Goal: Task Accomplishment & Management: Complete application form

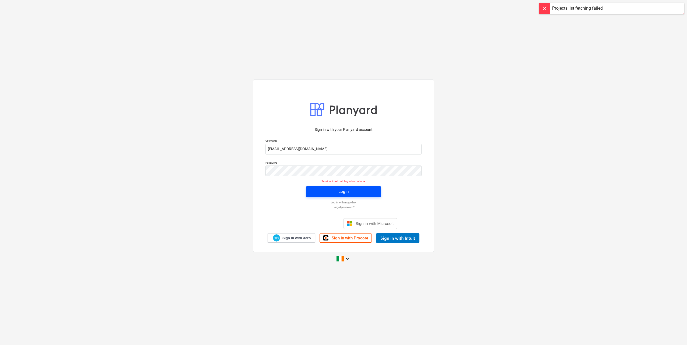
click at [332, 189] on span "Login" at bounding box center [343, 191] width 62 height 7
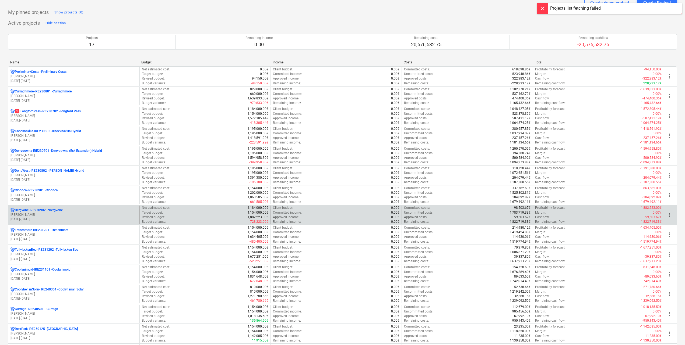
scroll to position [81, 0]
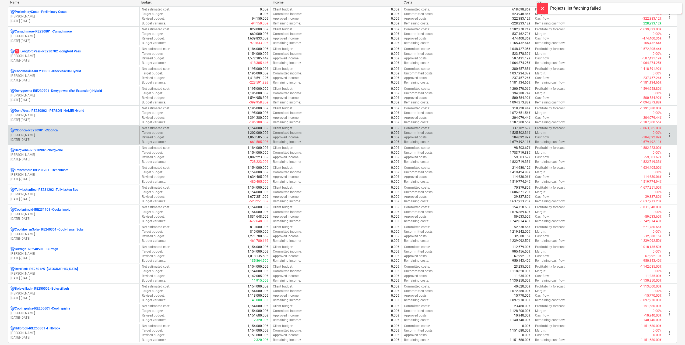
click at [55, 134] on p "[PERSON_NAME]" at bounding box center [73, 135] width 127 height 5
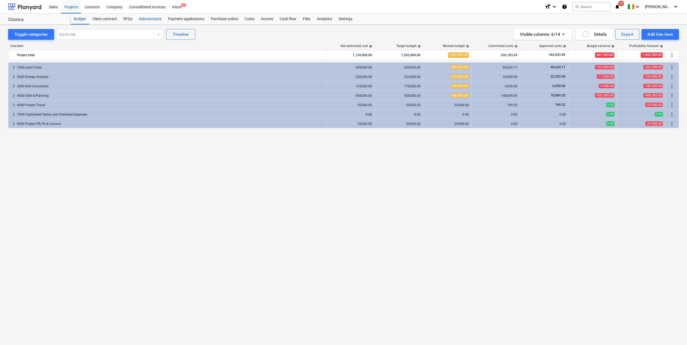
click at [151, 19] on div "Subcontracts" at bounding box center [150, 19] width 29 height 11
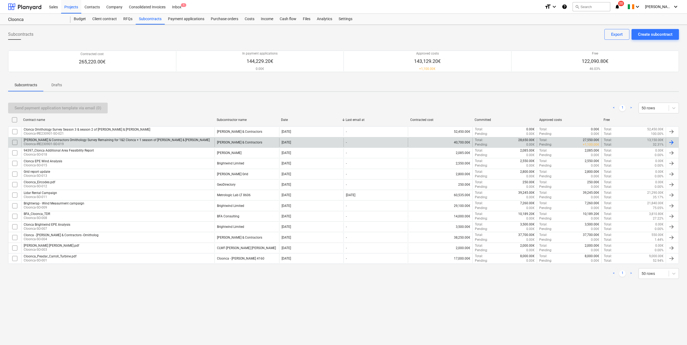
click at [58, 139] on div "[PERSON_NAME] & Contractors Ornithology Survey Remaining for 1&2 Clonca + 1 sea…" at bounding box center [117, 140] width 186 height 4
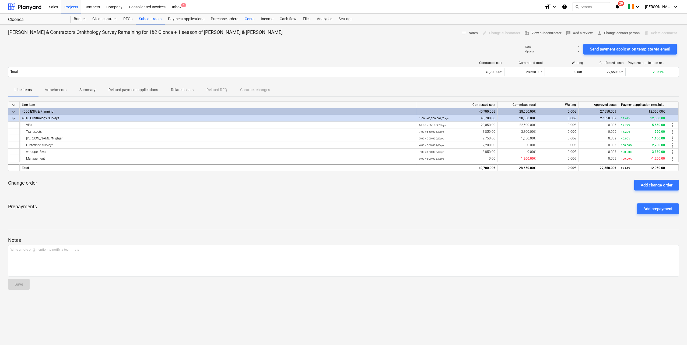
click at [253, 19] on div "Costs" at bounding box center [249, 19] width 16 height 11
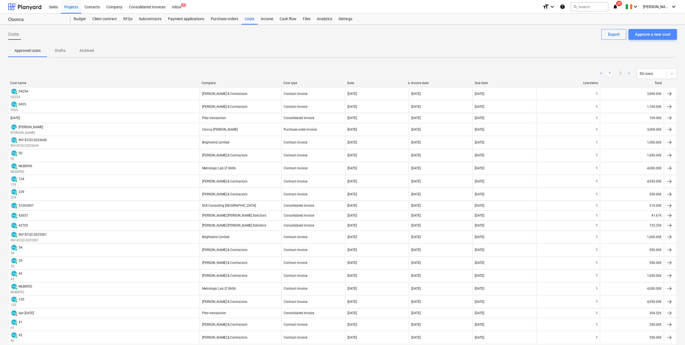
click at [638, 35] on div "Approve a new cost" at bounding box center [653, 34] width 36 height 7
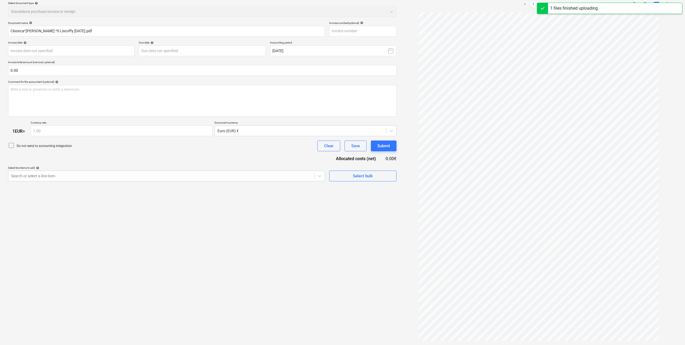
scroll to position [64, 0]
type input "128"
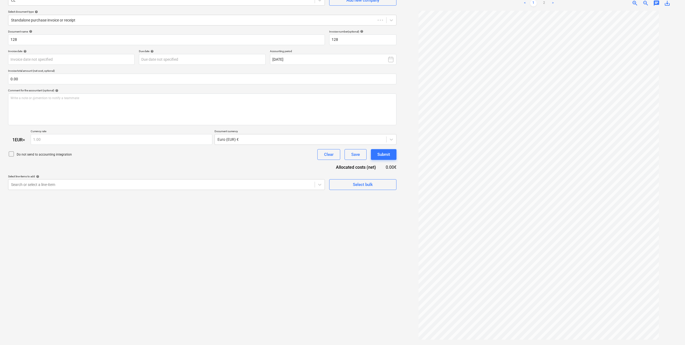
scroll to position [54, 0]
click at [542, 3] on link "2" at bounding box center [544, 3] width 6 height 6
click at [532, 3] on link "1" at bounding box center [533, 3] width 6 height 6
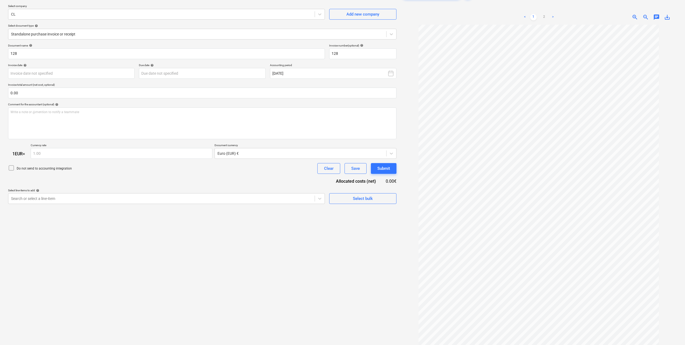
scroll to position [0, 0]
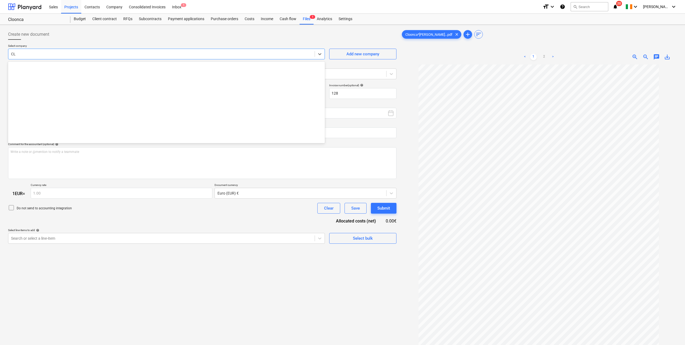
click at [54, 53] on div at bounding box center [161, 53] width 301 height 5
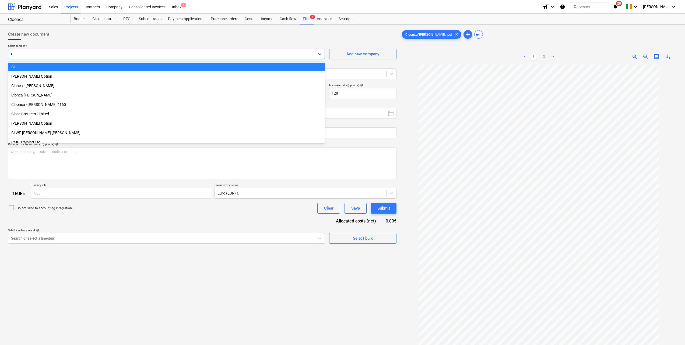
scroll to position [221, 0]
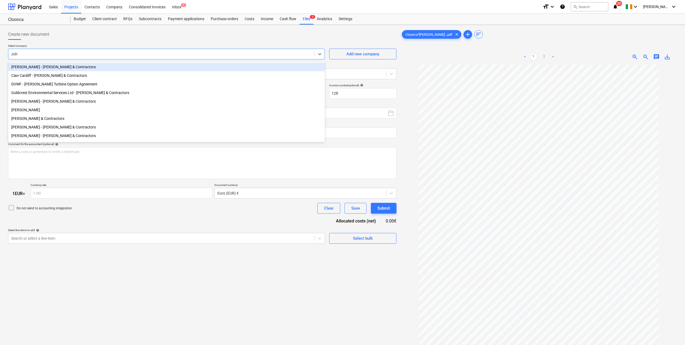
type input "[PERSON_NAME]"
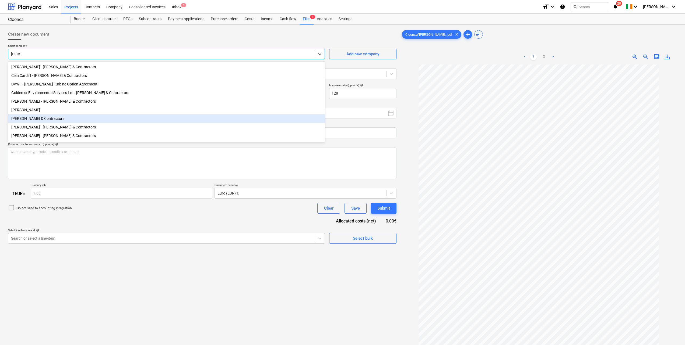
click at [57, 123] on div "[PERSON_NAME] & Contractors" at bounding box center [166, 118] width 317 height 9
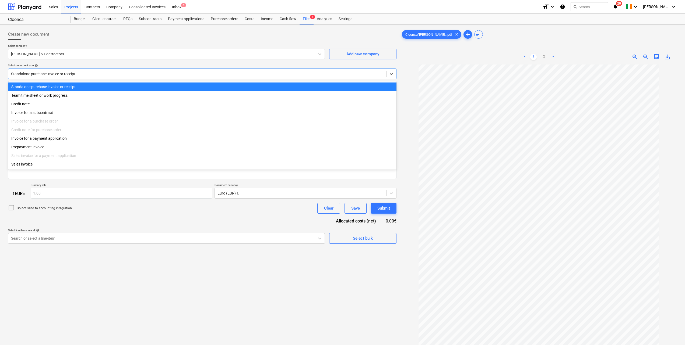
click at [60, 72] on div at bounding box center [197, 73] width 372 height 5
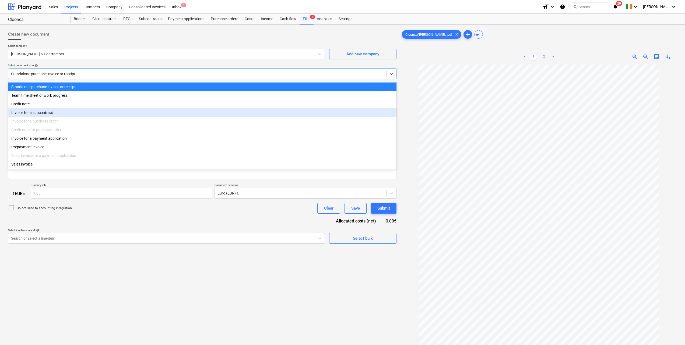
click at [58, 114] on div "Invoice for a subcontract" at bounding box center [202, 112] width 388 height 9
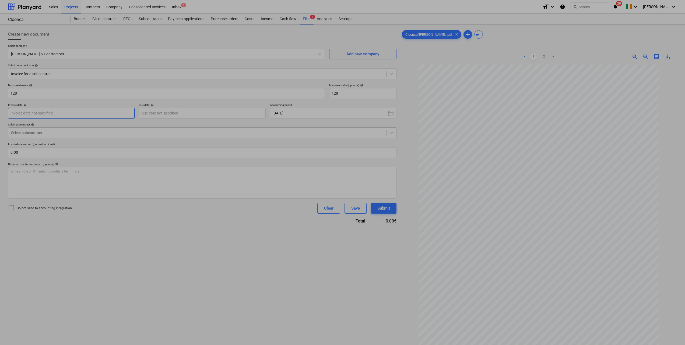
click at [52, 113] on body "Sales Projects Contacts Company Consolidated Invoices Inbox 1 format_size keybo…" at bounding box center [342, 172] width 685 height 345
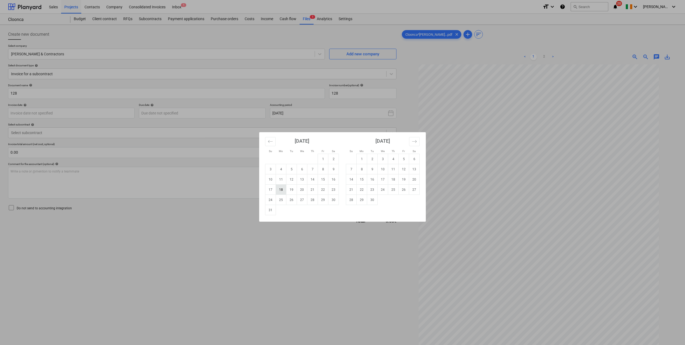
click at [281, 191] on td "18" at bounding box center [281, 190] width 10 height 10
type input "[DATE]"
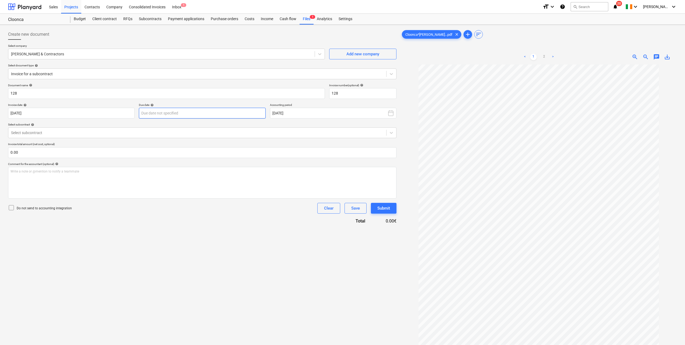
click at [218, 112] on body "Sales Projects Contacts Company Consolidated Invoices Inbox 1 format_size keybo…" at bounding box center [342, 172] width 685 height 345
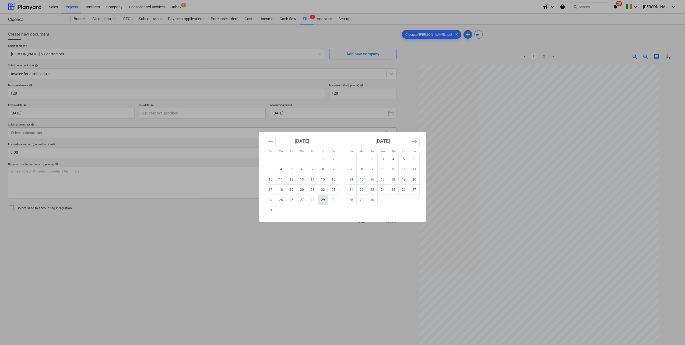
click at [324, 201] on td "29" at bounding box center [323, 200] width 10 height 10
type input "[DATE]"
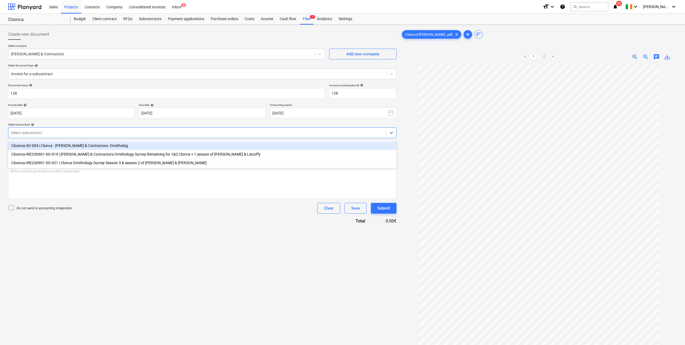
click at [68, 130] on div "Select subcontract" at bounding box center [197, 133] width 378 height 8
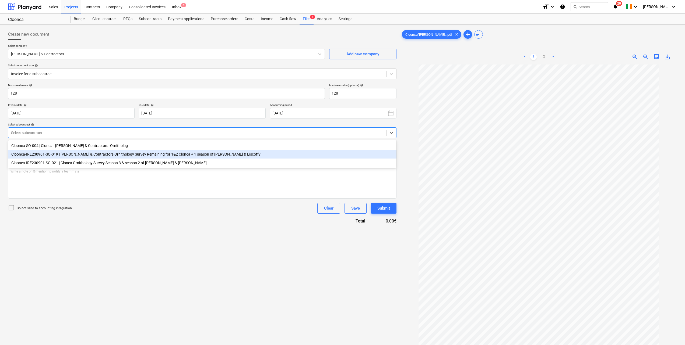
click at [91, 155] on div "Cloonca-IRE230901-SO-019 | [PERSON_NAME] & Contractors Ornithology Survey Remai…" at bounding box center [202, 154] width 388 height 9
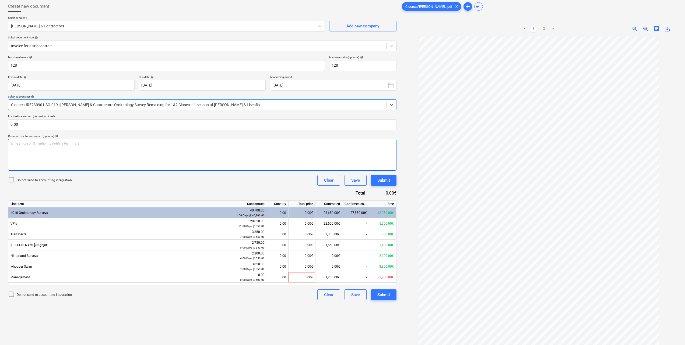
scroll to position [54, 0]
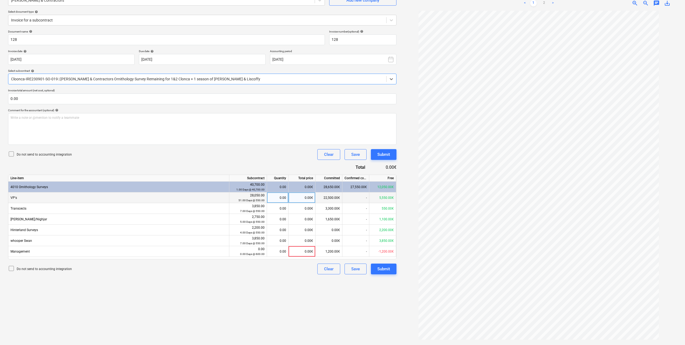
click at [278, 200] on div "0.00" at bounding box center [277, 198] width 17 height 11
type input "4"
click at [248, 156] on div "Do not send to accounting integration Clear Save Submit" at bounding box center [202, 154] width 388 height 11
click at [390, 270] on button "Submit" at bounding box center [384, 269] width 26 height 11
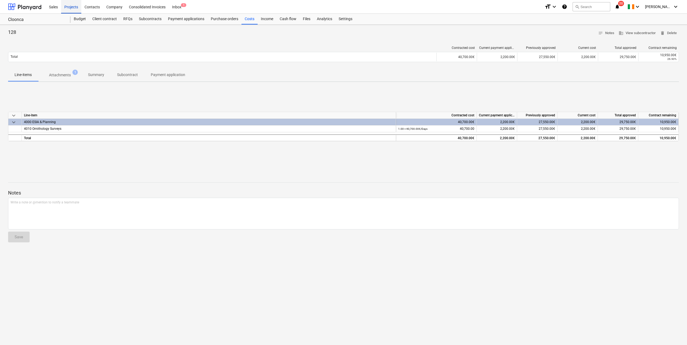
click at [68, 9] on div "Projects" at bounding box center [71, 7] width 20 height 14
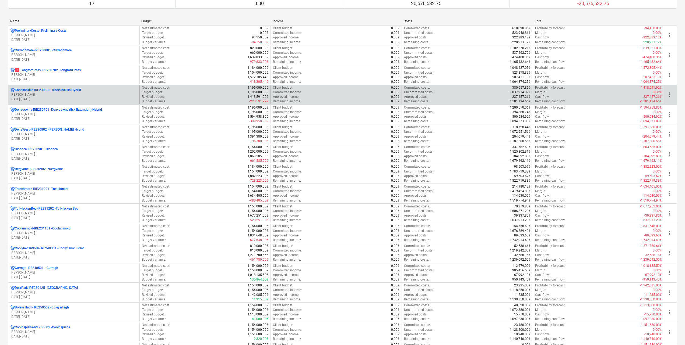
scroll to position [54, 0]
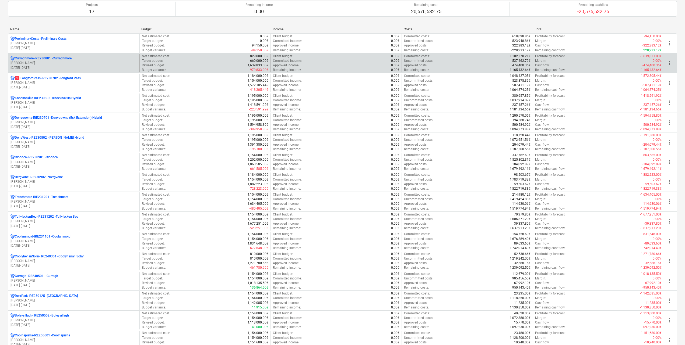
click at [77, 60] on div "Curraghmore-IRE230801 - [GEOGRAPHIC_DATA]" at bounding box center [73, 58] width 127 height 5
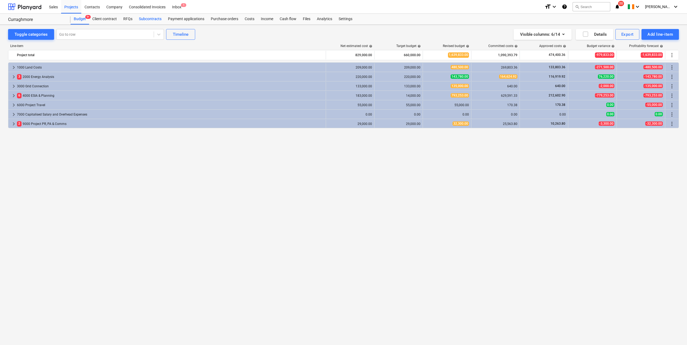
click at [150, 19] on div "Subcontracts" at bounding box center [150, 19] width 29 height 11
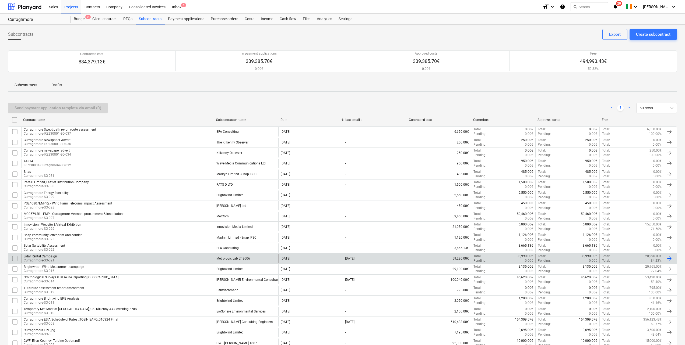
click at [128, 261] on div "Lidar Rental Campaign Curraghmore-SO-021" at bounding box center [117, 258] width 193 height 9
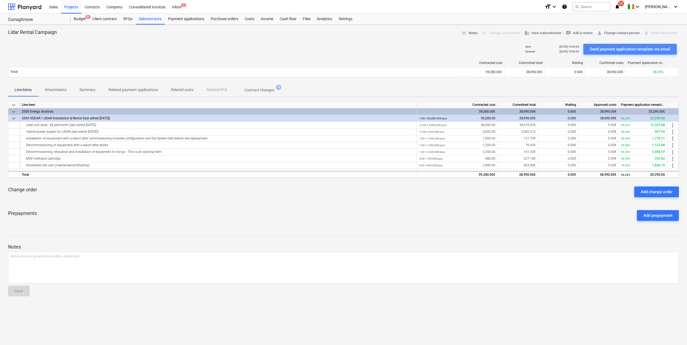
click at [610, 48] on div "Send payment application template via email" at bounding box center [629, 49] width 80 height 7
click at [608, 34] on span "person Change contact person" at bounding box center [618, 33] width 43 height 6
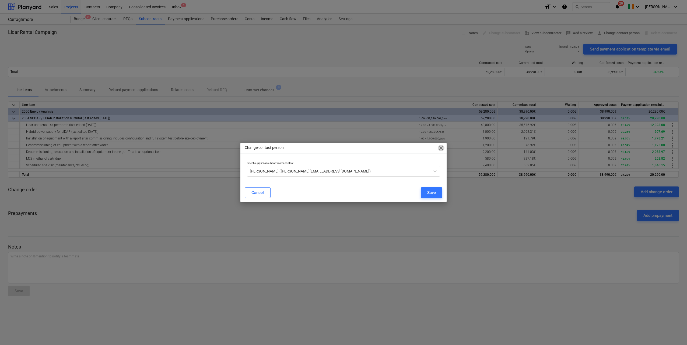
click at [440, 145] on span "close" at bounding box center [441, 148] width 6 height 6
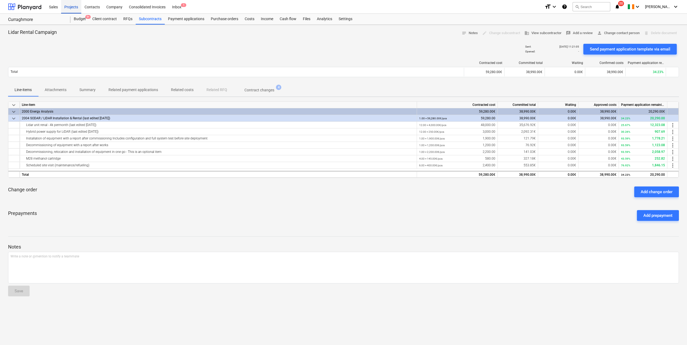
click at [74, 5] on div "Projects" at bounding box center [71, 7] width 20 height 14
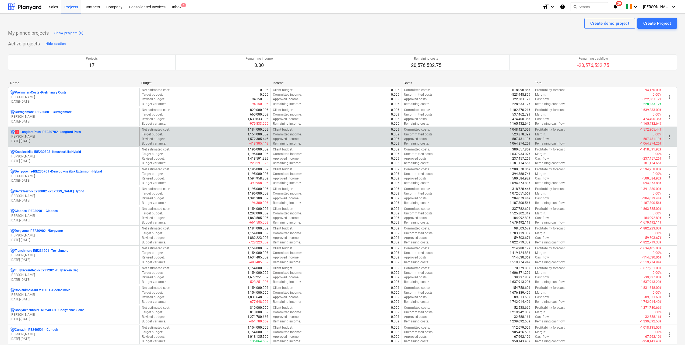
click at [75, 139] on p "[PERSON_NAME]" at bounding box center [73, 137] width 127 height 5
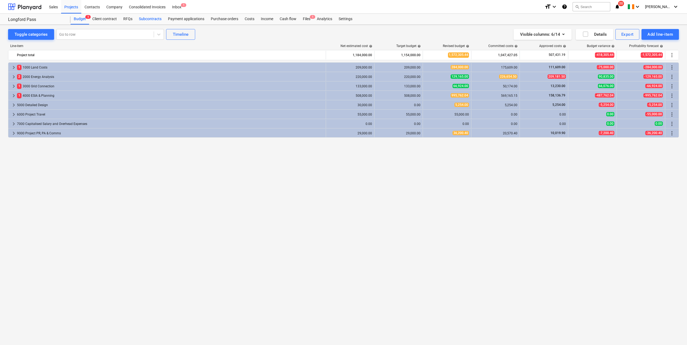
click at [153, 18] on div "Subcontracts" at bounding box center [150, 19] width 29 height 11
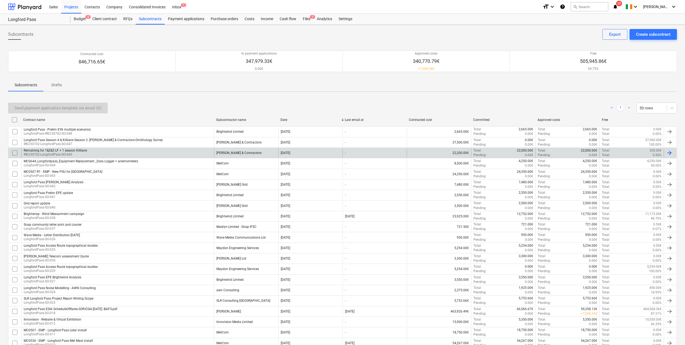
click at [91, 152] on div "Remaining for 1&2&3 LF + 1 season [GEOGRAPHIC_DATA] IRE230702-LongfordPass-SO-0…" at bounding box center [117, 152] width 193 height 9
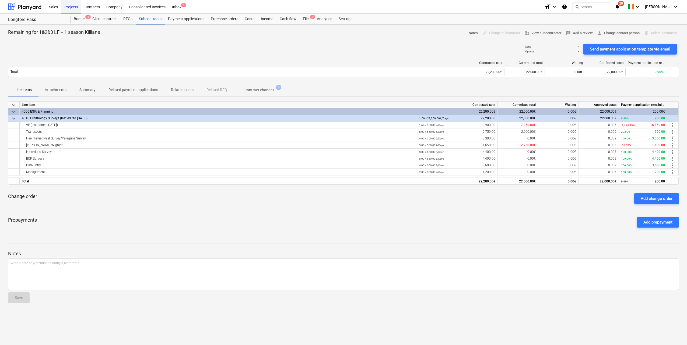
click at [74, 7] on div "Projects" at bounding box center [71, 7] width 20 height 14
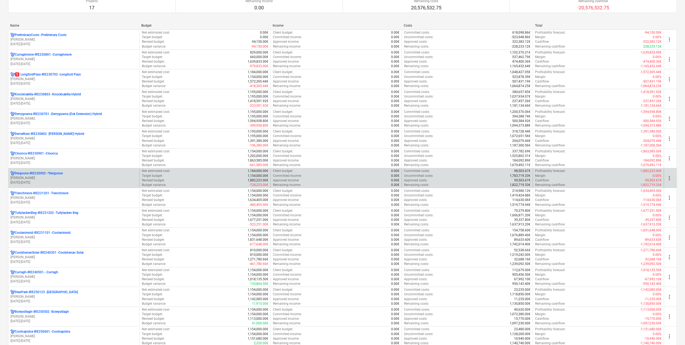
scroll to position [81, 0]
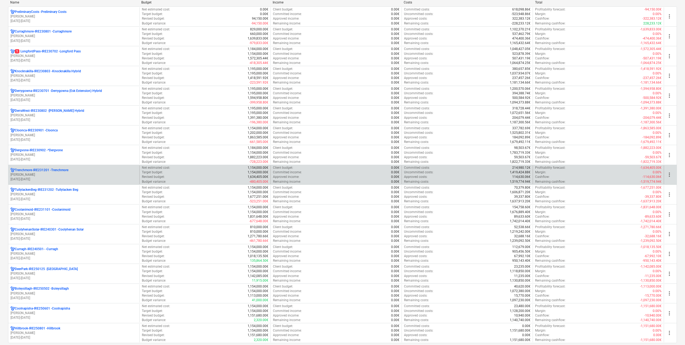
click at [70, 178] on p "[DATE] - [DATE]" at bounding box center [73, 179] width 127 height 5
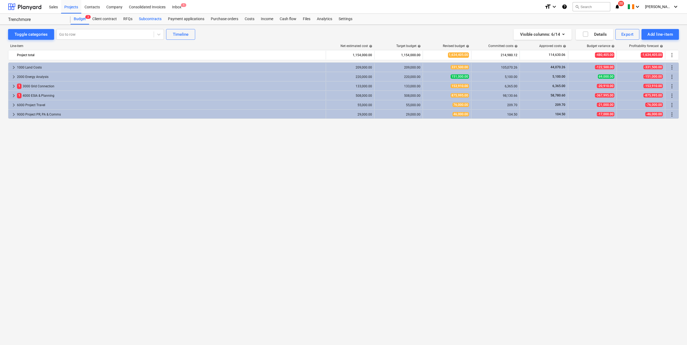
click at [147, 16] on div "Subcontracts" at bounding box center [150, 19] width 29 height 11
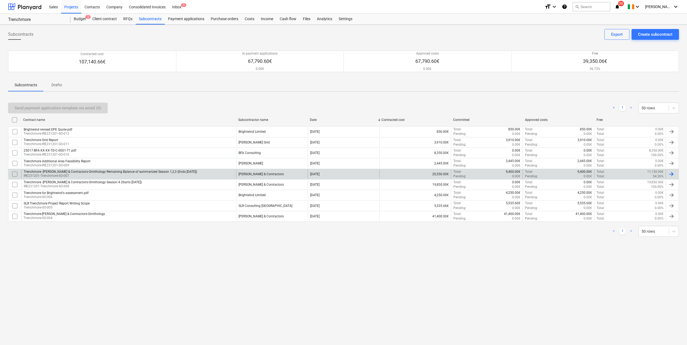
click at [108, 170] on div "Trenchmore -[PERSON_NAME] & Contractors-Ornithology Remaining Balance of summar…" at bounding box center [128, 174] width 215 height 9
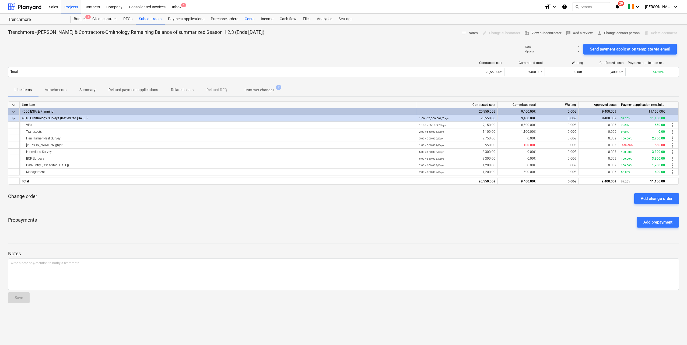
click at [251, 18] on div "Costs" at bounding box center [249, 19] width 16 height 11
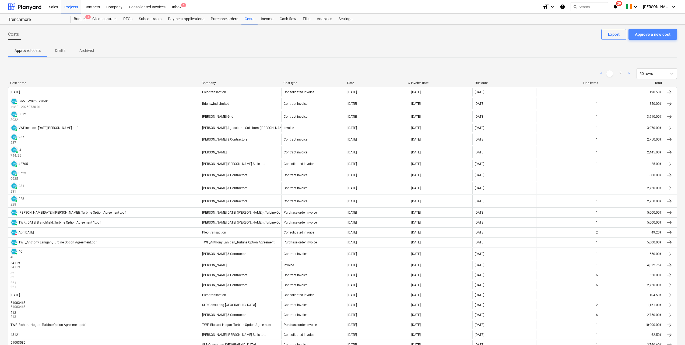
click at [653, 35] on div "Approve a new cost" at bounding box center [653, 34] width 36 height 7
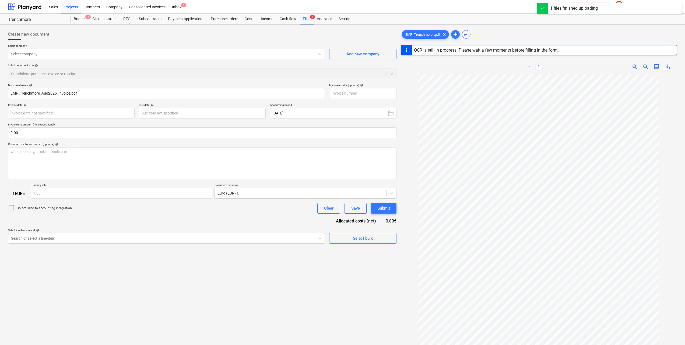
type input "241"
type input "[DATE]"
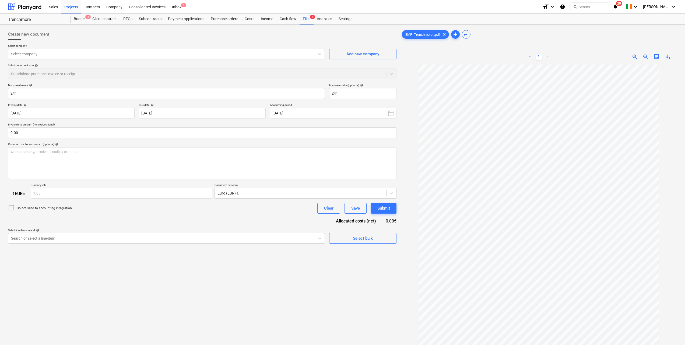
click at [50, 52] on div at bounding box center [161, 53] width 301 height 5
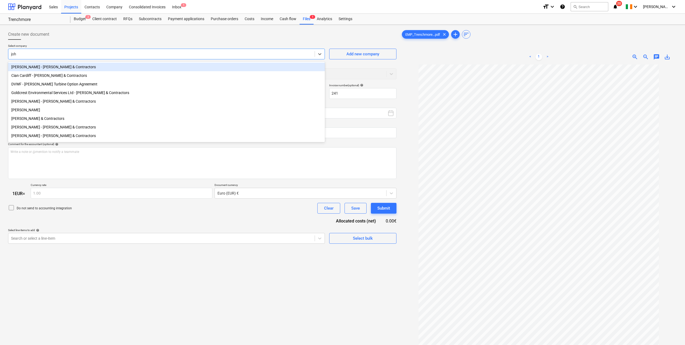
type input "[PERSON_NAME]"
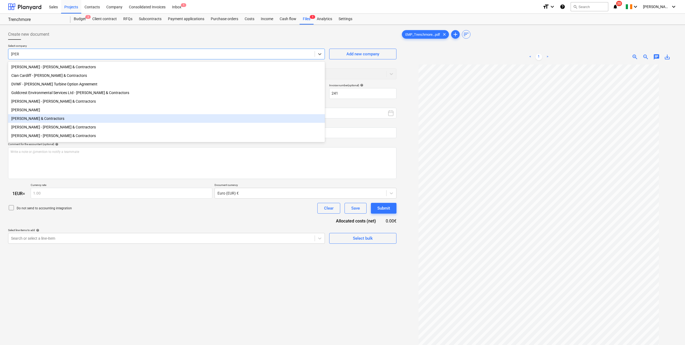
click at [63, 119] on div "[PERSON_NAME] & Contractors" at bounding box center [166, 118] width 317 height 9
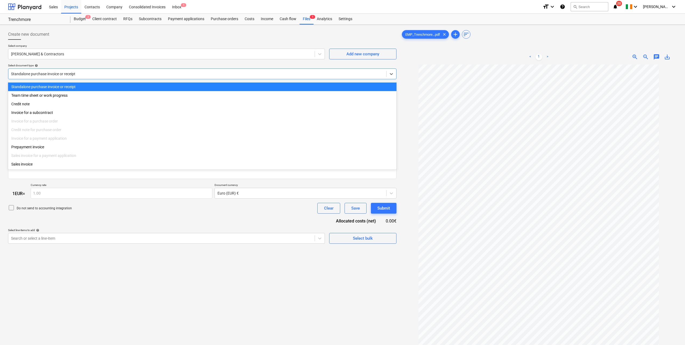
click at [64, 73] on div at bounding box center [197, 73] width 372 height 5
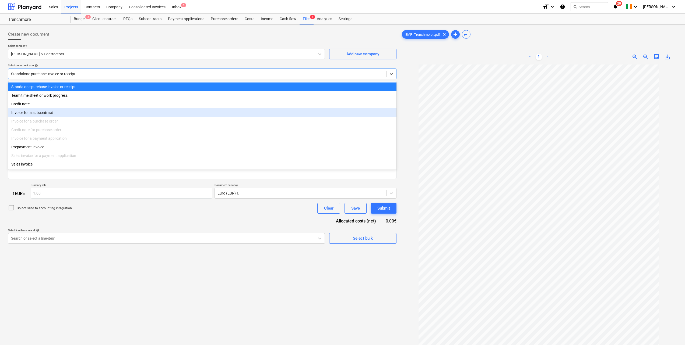
click at [70, 116] on div "Invoice for a subcontract" at bounding box center [202, 112] width 388 height 9
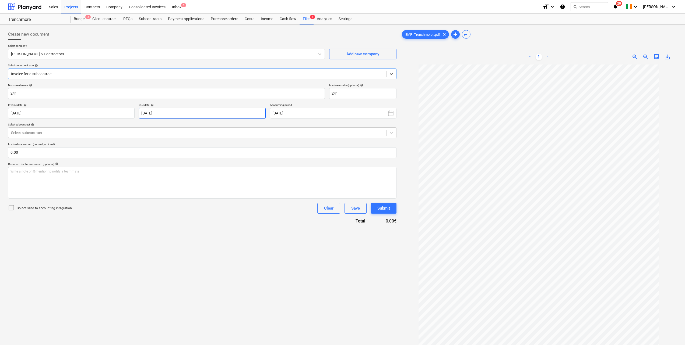
click at [168, 112] on body "Sales Projects Contacts Company Consolidated Invoices Inbox 1 format_size keybo…" at bounding box center [342, 172] width 685 height 345
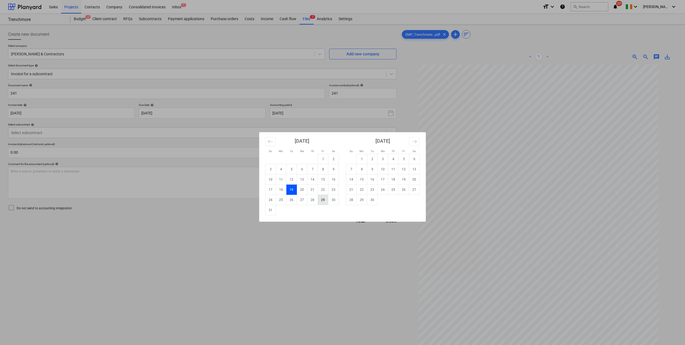
click at [324, 202] on td "29" at bounding box center [323, 200] width 10 height 10
type input "[DATE]"
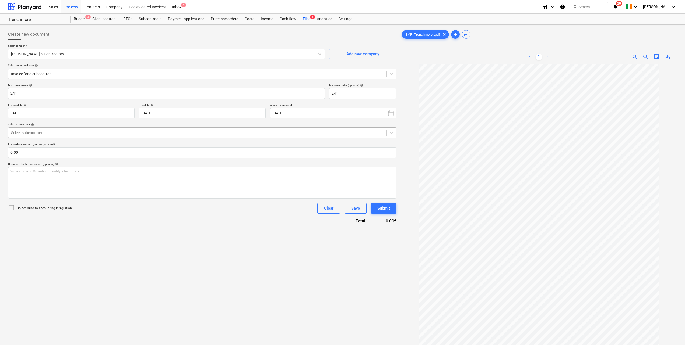
click at [38, 134] on div at bounding box center [197, 132] width 372 height 5
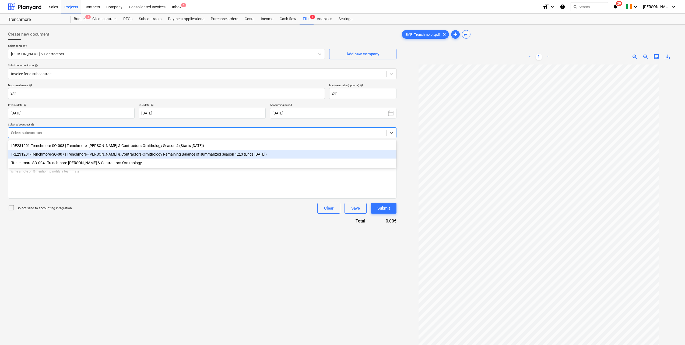
click at [48, 158] on div "IRE231201-Trenchmore-SO-007 | Trenchmore -[PERSON_NAME] & Contractors-Ornitholo…" at bounding box center [202, 154] width 388 height 9
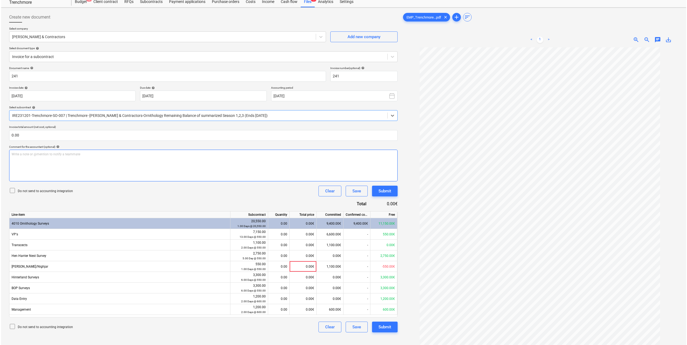
scroll to position [27, 0]
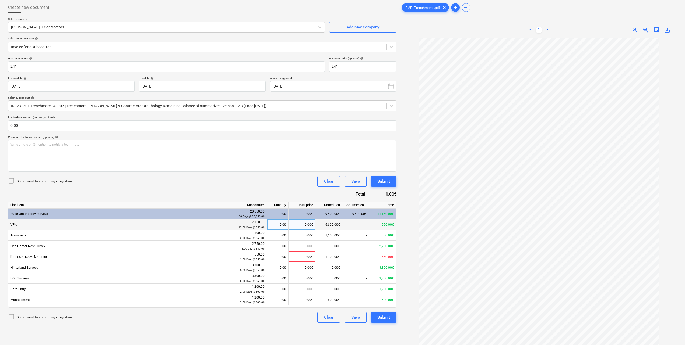
click at [285, 224] on div "0.00" at bounding box center [277, 225] width 17 height 11
type input "4"
click at [227, 183] on div "Do not send to accounting integration Clear Save Submit" at bounding box center [202, 181] width 388 height 11
click at [385, 317] on div "Submit" at bounding box center [383, 317] width 13 height 7
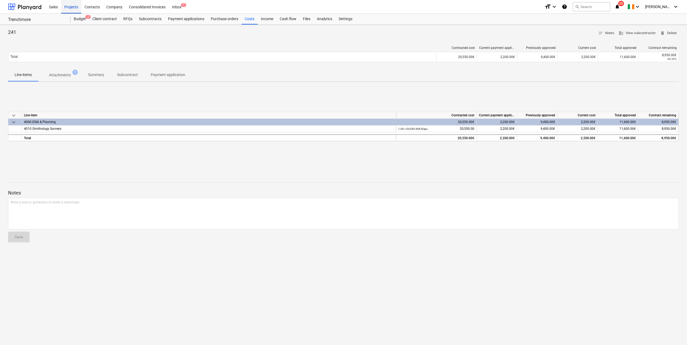
click at [79, 11] on div "Projects" at bounding box center [71, 7] width 20 height 14
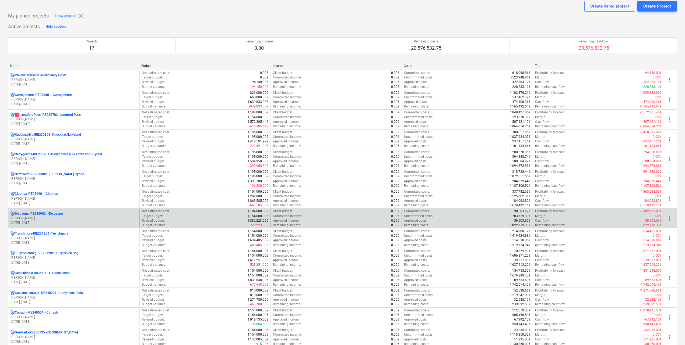
scroll to position [27, 0]
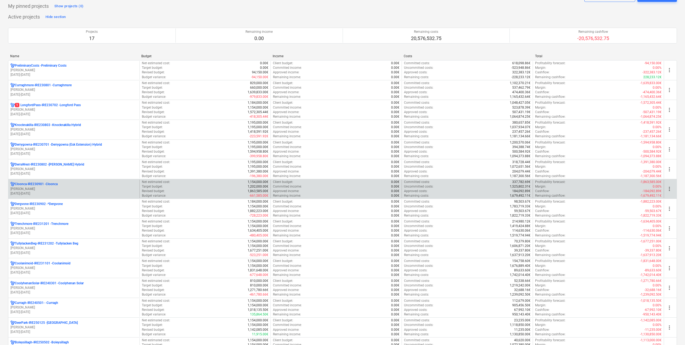
click at [50, 190] on p "[PERSON_NAME]" at bounding box center [73, 189] width 127 height 5
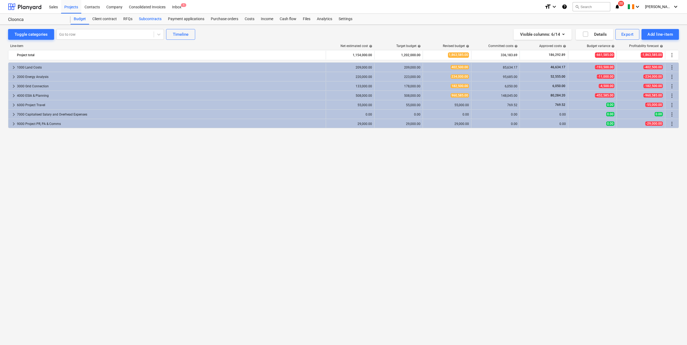
click at [140, 17] on div "Subcontracts" at bounding box center [150, 19] width 29 height 11
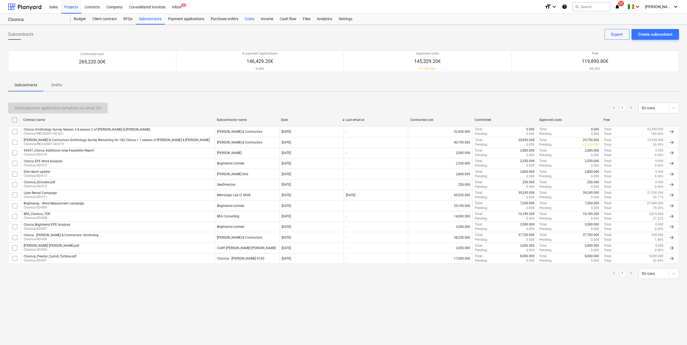
click at [247, 18] on div "Costs" at bounding box center [249, 19] width 16 height 11
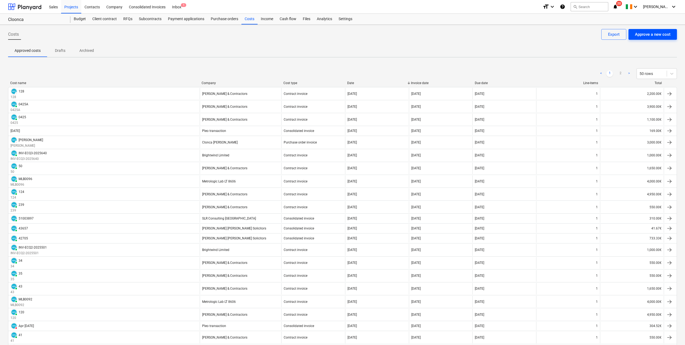
click at [657, 31] on div "Approve a new cost" at bounding box center [653, 34] width 36 height 7
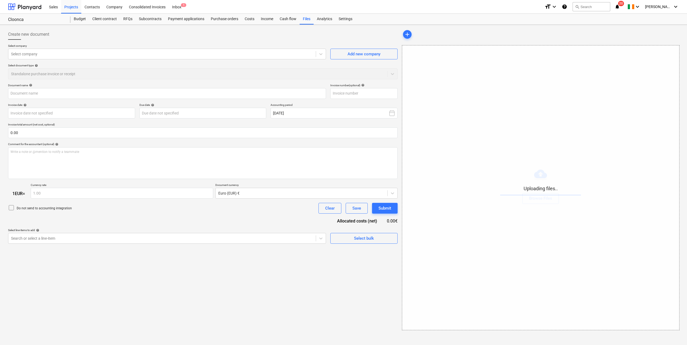
type input "EMP_Liscoffy_Cloonca_Aug2025_Invoice.pdf"
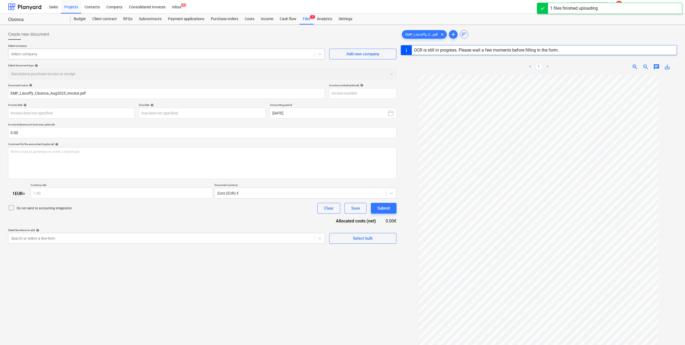
click at [104, 55] on div at bounding box center [161, 53] width 301 height 5
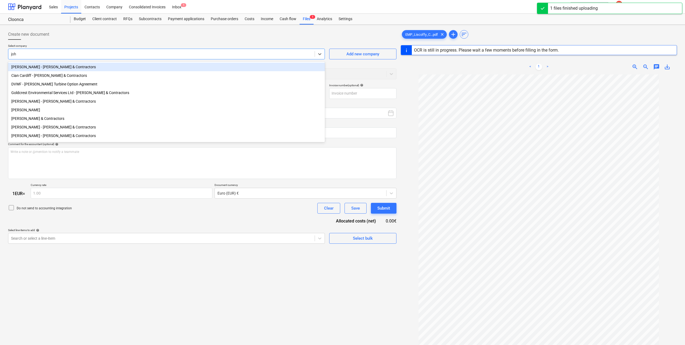
type input "[PERSON_NAME]"
type input "242"
type input "[DATE]"
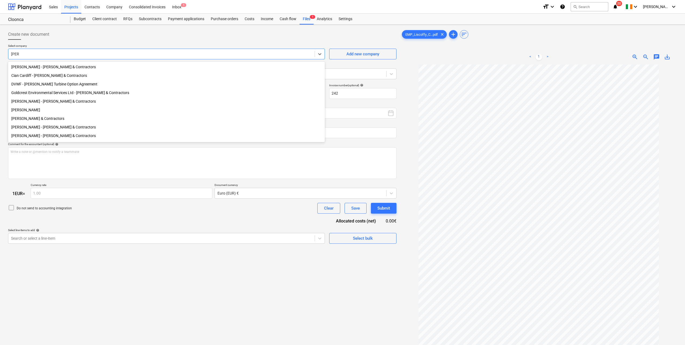
click at [36, 119] on div "[PERSON_NAME] & Contractors" at bounding box center [166, 118] width 317 height 9
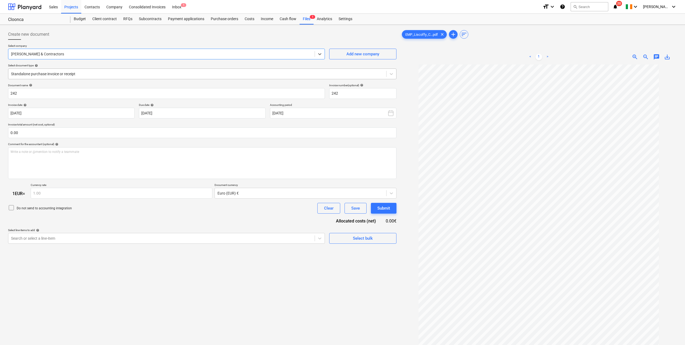
click at [60, 72] on div at bounding box center [197, 73] width 372 height 5
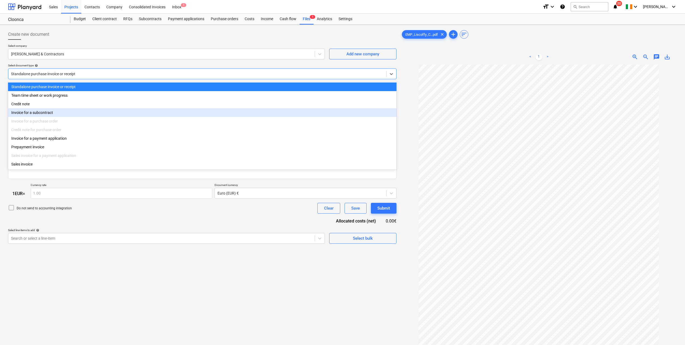
click at [52, 116] on div "Invoice for a subcontract" at bounding box center [202, 112] width 388 height 9
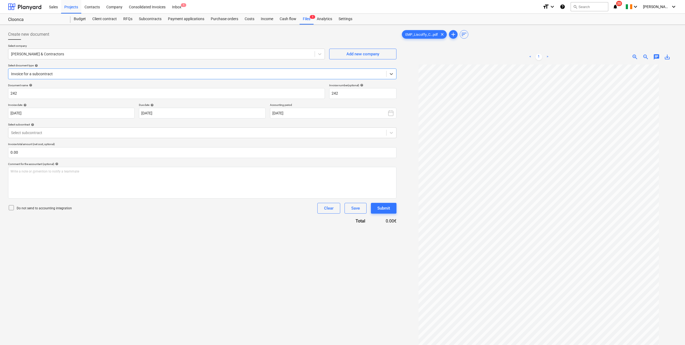
click at [157, 123] on div "Select subcontract help" at bounding box center [202, 124] width 388 height 3
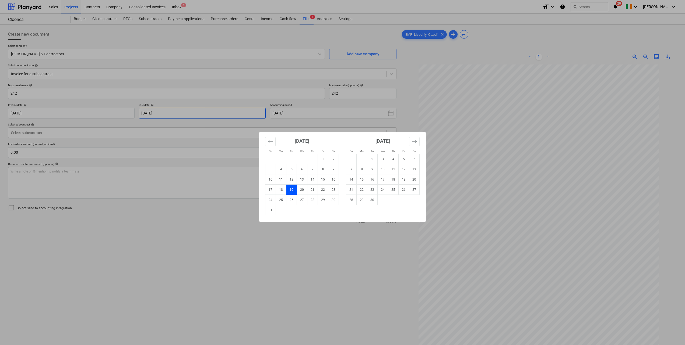
click at [163, 112] on body "Sales Projects Contacts Company Consolidated Invoices Inbox 1 format_size keybo…" at bounding box center [342, 172] width 685 height 345
click at [321, 203] on td "29" at bounding box center [323, 200] width 10 height 10
type input "[DATE]"
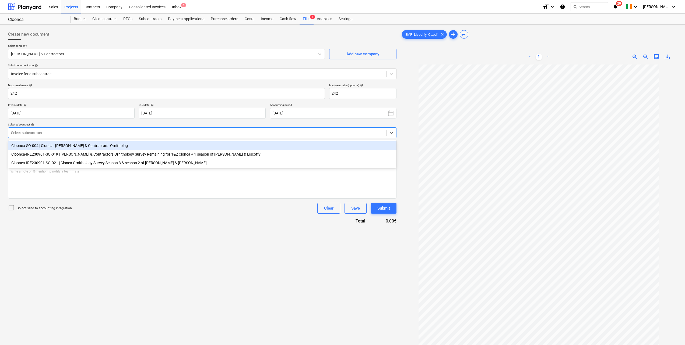
click at [104, 135] on div at bounding box center [197, 132] width 372 height 5
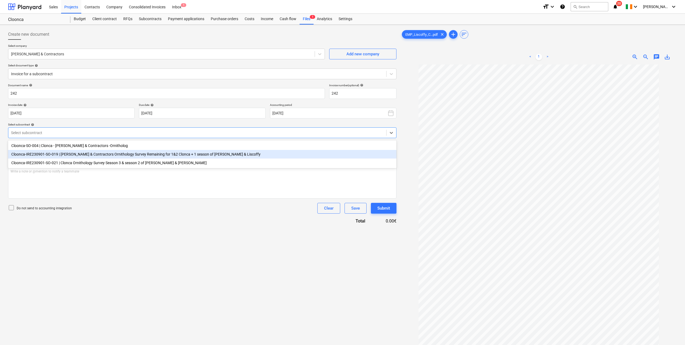
click at [102, 154] on div "Cloonca-IRE230901-SO-019 | [PERSON_NAME] & Contractors Ornithology Survey Remai…" at bounding box center [202, 154] width 388 height 9
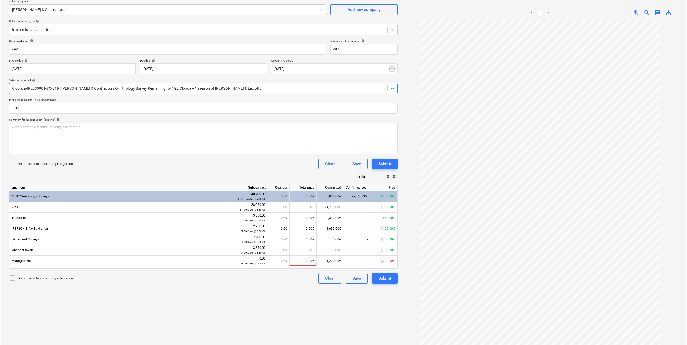
scroll to position [54, 0]
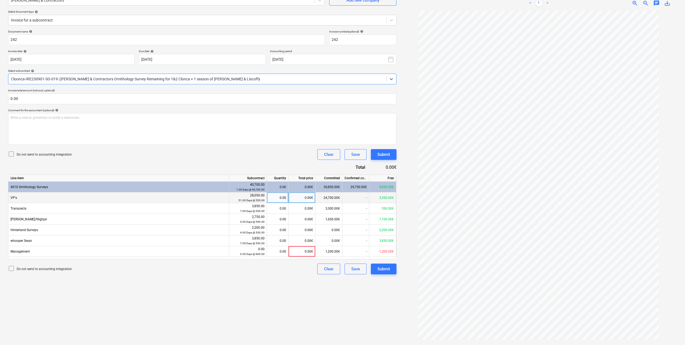
click at [284, 201] on div "0.00" at bounding box center [277, 198] width 17 height 11
type input "2"
click at [221, 155] on div "Do not send to accounting integration Clear Save Submit" at bounding box center [202, 154] width 388 height 11
click at [384, 267] on div "Submit" at bounding box center [383, 269] width 13 height 7
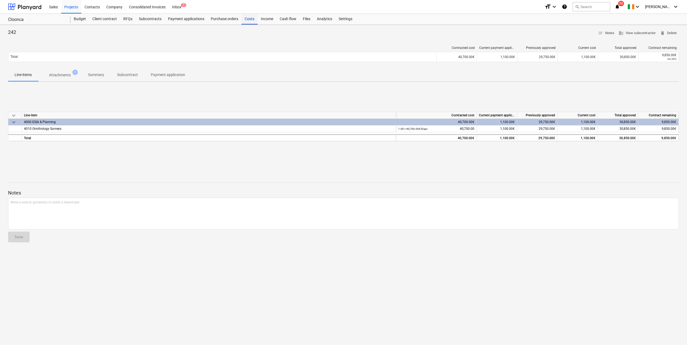
click at [248, 19] on div "Costs" at bounding box center [249, 19] width 16 height 11
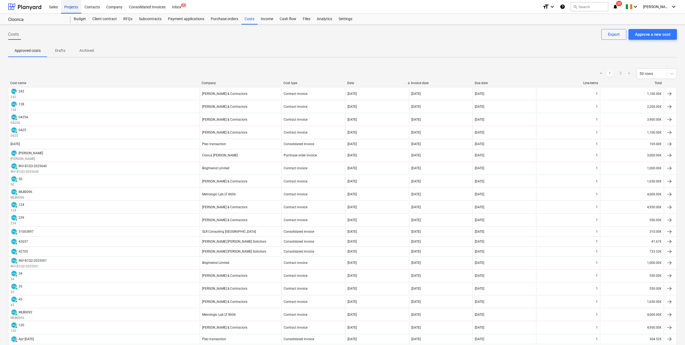
click at [73, 5] on div "Projects" at bounding box center [71, 7] width 20 height 14
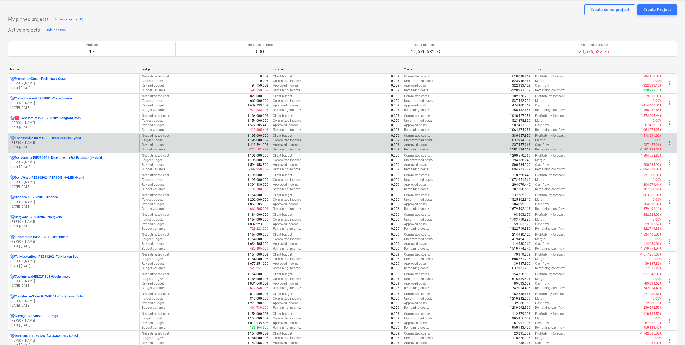
scroll to position [27, 0]
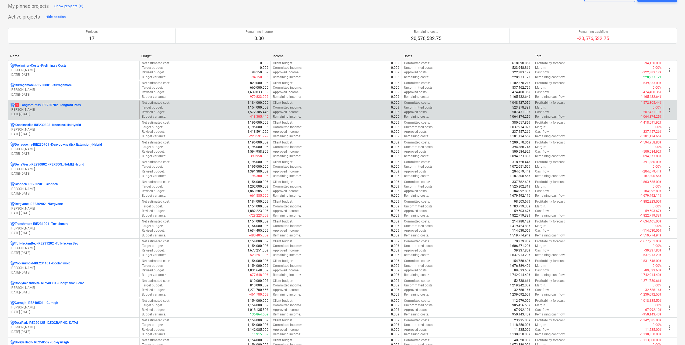
click at [66, 108] on p "1 LongfordPass-IRE230702 - [GEOGRAPHIC_DATA]" at bounding box center [48, 105] width 66 height 5
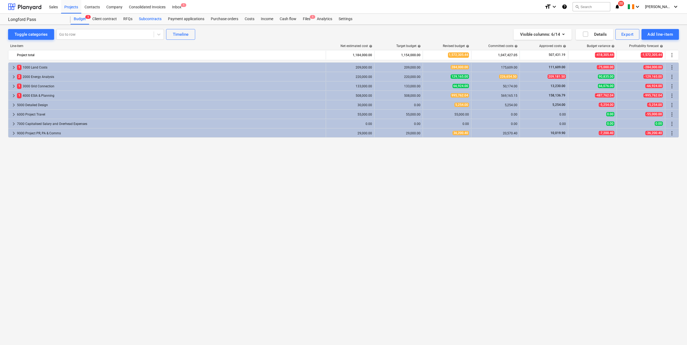
click at [157, 20] on div "Subcontracts" at bounding box center [150, 19] width 29 height 11
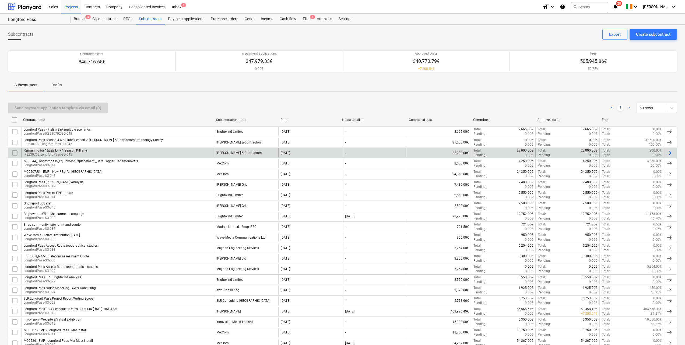
click at [73, 155] on p "IRE230702-LongfordPass-SO-045" at bounding box center [55, 155] width 63 height 5
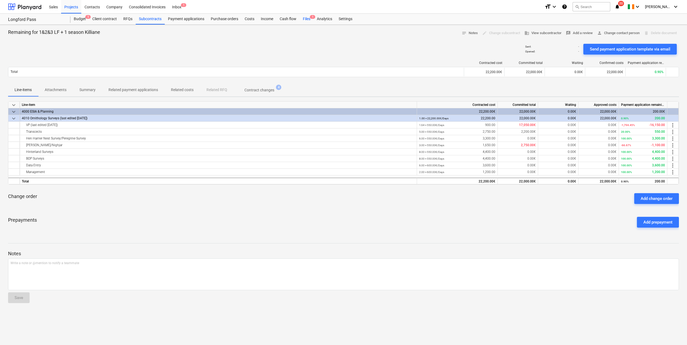
click at [307, 17] on div "Files 1" at bounding box center [306, 19] width 14 height 11
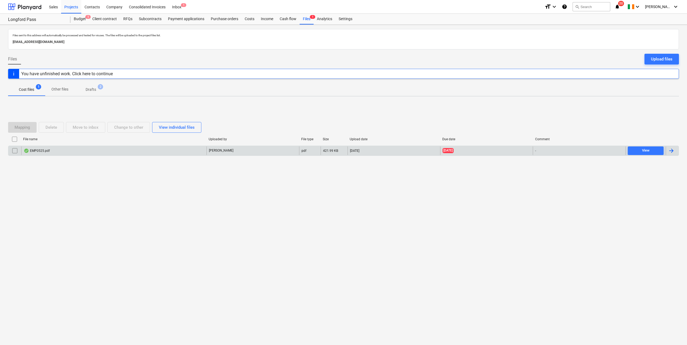
click at [59, 152] on div "EMP0525.pdf" at bounding box center [113, 151] width 185 height 9
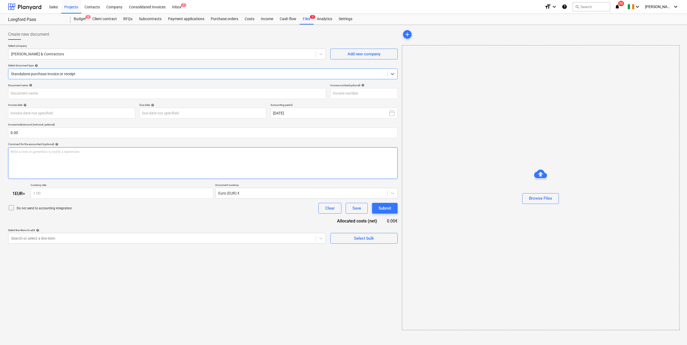
type input "0525"
type input "[DATE]"
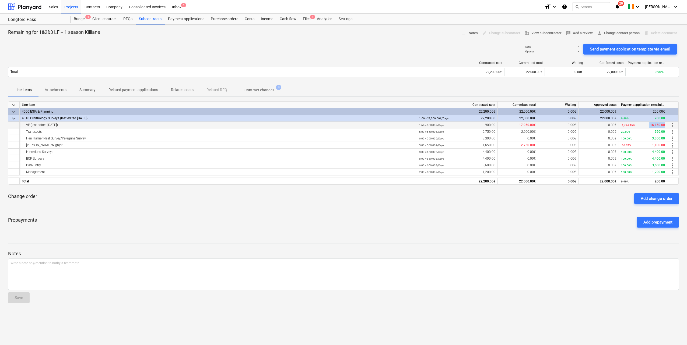
drag, startPoint x: 664, startPoint y: 125, endPoint x: 645, endPoint y: 125, distance: 18.8
click at [645, 125] on div "-1,794.45% -16,150.00" at bounding box center [643, 125] width 44 height 7
click at [562, 147] on div "0.00€" at bounding box center [558, 145] width 40 height 7
click at [454, 227] on div "Prepayments Add prepayment" at bounding box center [343, 222] width 670 height 19
click at [75, 8] on div "Projects" at bounding box center [71, 7] width 20 height 14
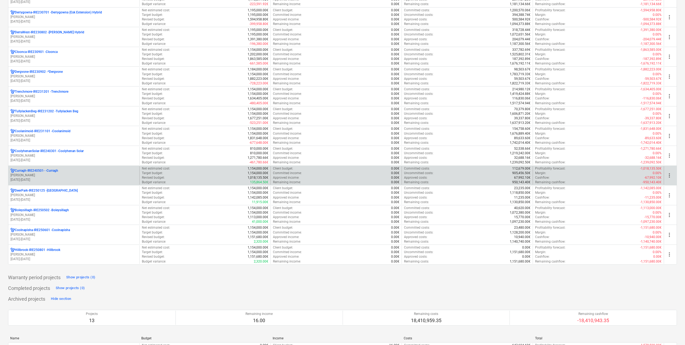
scroll to position [161, 0]
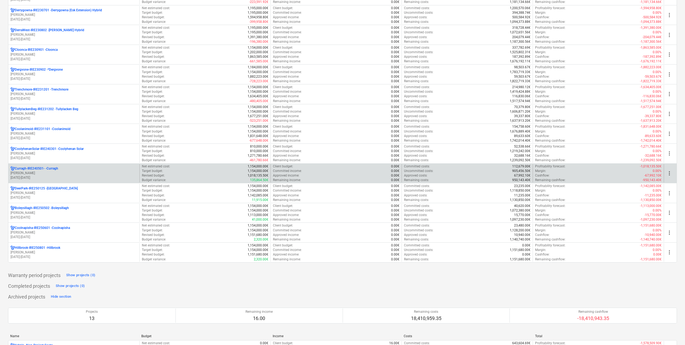
click at [61, 174] on p "[PERSON_NAME]" at bounding box center [73, 173] width 127 height 5
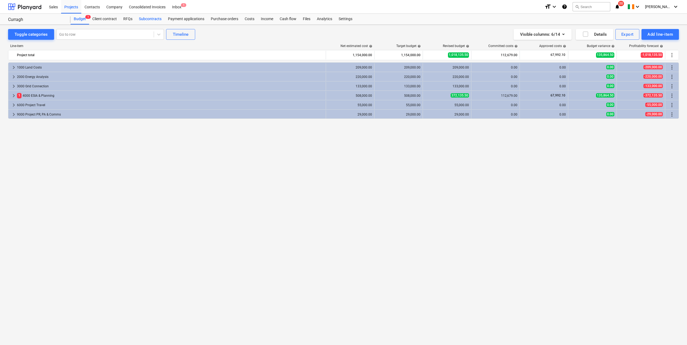
click at [144, 18] on div "Subcontracts" at bounding box center [150, 19] width 29 height 11
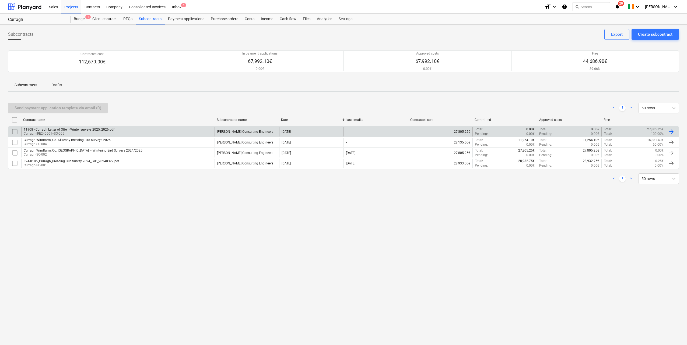
click at [128, 130] on div "11908 - Curragh Letter of Offer - Winter surveys 2025_2026.pdf Curragh-IRE24050…" at bounding box center [117, 131] width 193 height 9
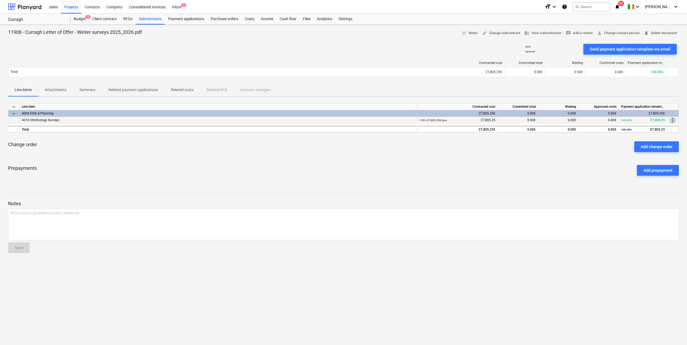
click at [671, 122] on span "more_vert" at bounding box center [672, 120] width 6 height 6
click at [673, 119] on li "Edit" at bounding box center [674, 120] width 16 height 12
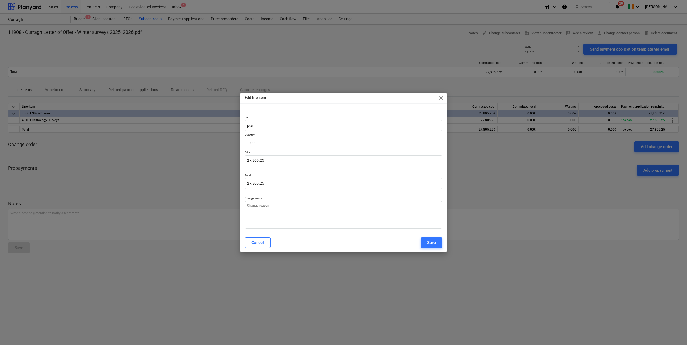
click at [442, 98] on span "close" at bounding box center [441, 98] width 6 height 6
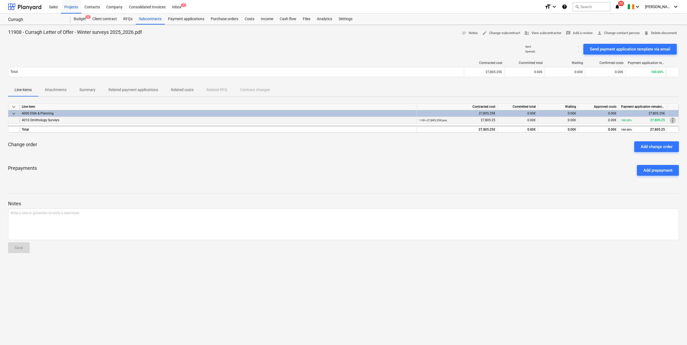
click at [671, 122] on span "more_vert" at bounding box center [672, 120] width 6 height 6
click at [673, 123] on li "Edit" at bounding box center [674, 120] width 16 height 12
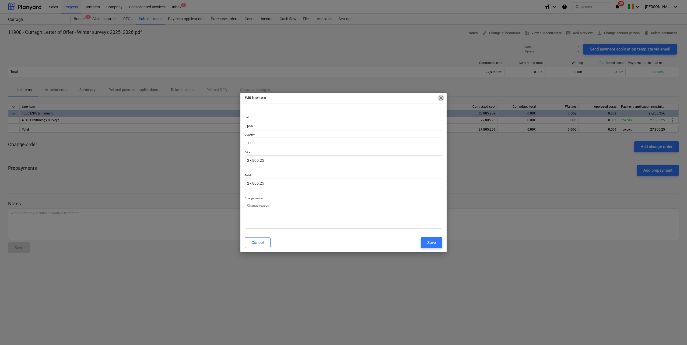
click at [440, 97] on span "close" at bounding box center [441, 98] width 6 height 6
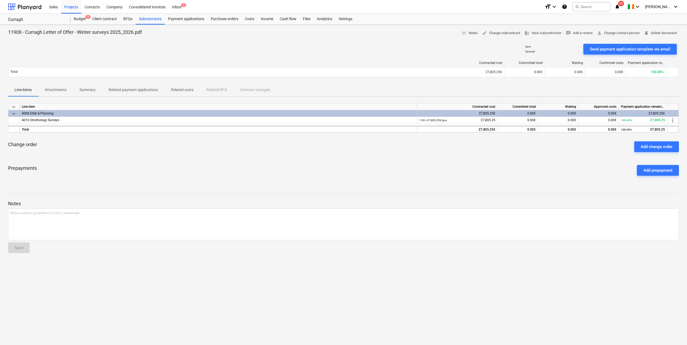
click at [60, 89] on p "Attachments" at bounding box center [56, 90] width 22 height 6
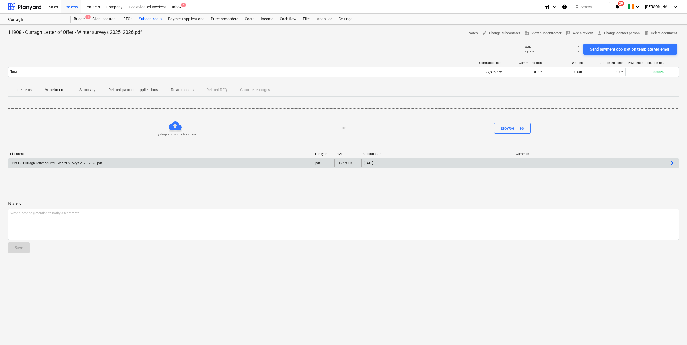
click at [100, 163] on div "11908 - Curragh Letter of Offer - Winter surveys 2025_2026.pdf" at bounding box center [55, 163] width 91 height 4
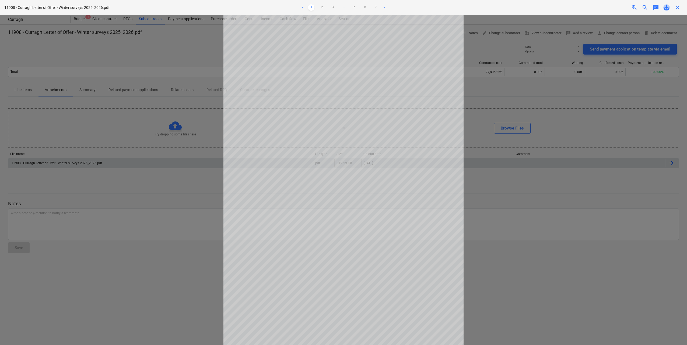
click at [664, 7] on span "save_alt" at bounding box center [666, 7] width 6 height 6
click at [677, 8] on span "close" at bounding box center [677, 7] width 6 height 6
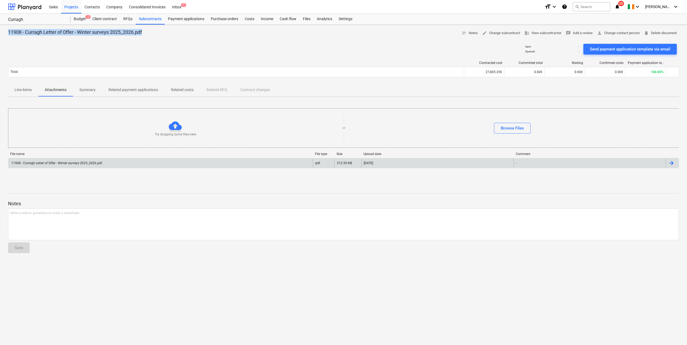
drag, startPoint x: 151, startPoint y: 31, endPoint x: 4, endPoint y: 33, distance: 146.6
click at [4, 33] on div "11908 - Curragh Letter of Offer - Winter surveys 2025_2026.pdf notes Notes edit…" at bounding box center [343, 185] width 687 height 321
copy p "11908 - Curragh Letter of Offer - Winter surveys 2025_2026.pdf"
click at [153, 20] on div "Subcontracts" at bounding box center [150, 19] width 29 height 11
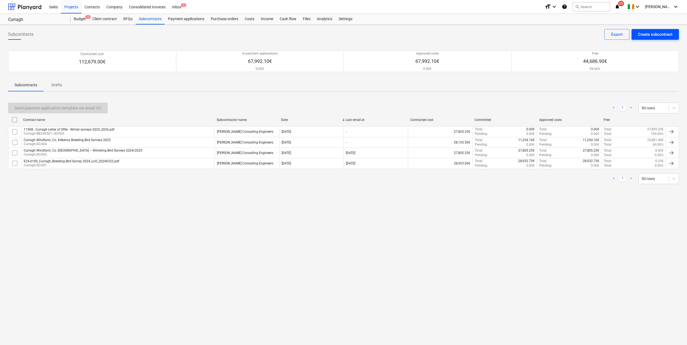
click at [660, 33] on div "Create subcontract" at bounding box center [655, 34] width 34 height 7
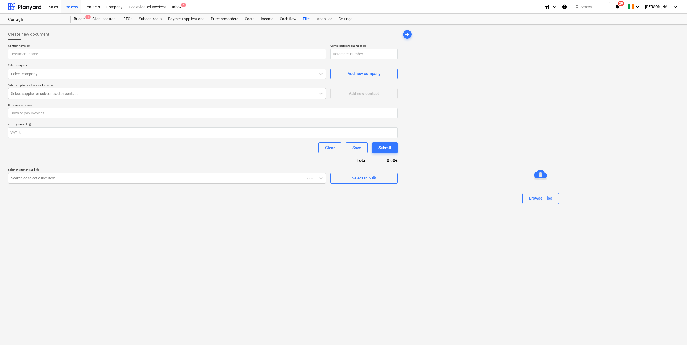
type input "Curragh-IRE240501--SO-006"
paste input "11908 - Curragh Letter of Offer - Winter surveys 2025_2026.pdf"
drag, startPoint x: 62, startPoint y: 54, endPoint x: 38, endPoint y: 57, distance: 23.4
click at [38, 56] on input "11908 - Curragh Letter of Offer - Winter surveys 2025_2026" at bounding box center [167, 54] width 318 height 11
click at [39, 54] on input "11908 - Curragh - Winter surveys 2025_2026" at bounding box center [167, 54] width 318 height 11
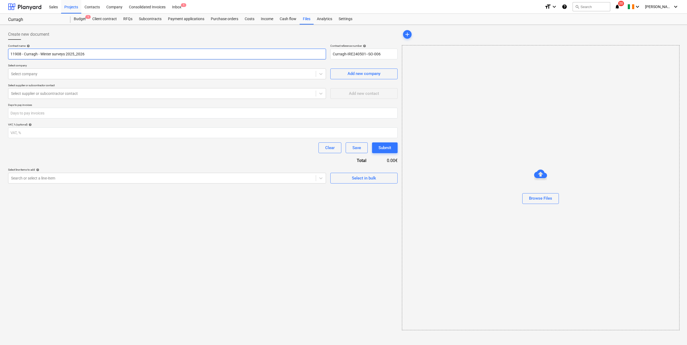
drag, startPoint x: 24, startPoint y: 53, endPoint x: 32, endPoint y: 58, distance: 9.1
click at [24, 54] on input "11908 - Curragh - Winter surveys 2025_2026" at bounding box center [167, 54] width 318 height 11
click at [27, 54] on input "Curragh - Winter surveys 2025_2026" at bounding box center [167, 54] width 318 height 11
click at [10, 54] on input "Curragh - Winter surveys 2025_2026" at bounding box center [167, 54] width 318 height 11
click at [40, 54] on input "TOBINS Curragh - Winter surveys 2025_2026" at bounding box center [167, 54] width 318 height 11
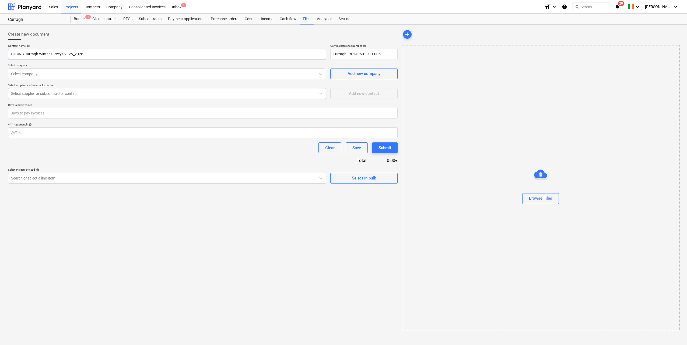
click at [24, 53] on input "TOBINS Curragh Winter surveys 2025_2026" at bounding box center [167, 54] width 318 height 11
drag, startPoint x: 89, startPoint y: 54, endPoint x: 3, endPoint y: 54, distance: 85.8
click at [3, 54] on div "Create new document Contract name help TOBINS - Curragh Winter surveys 2025_202…" at bounding box center [343, 185] width 687 height 321
type input "TOBINS - Curragh Winter surveys 2025_2026"
click at [151, 21] on div "Subcontracts" at bounding box center [150, 19] width 29 height 11
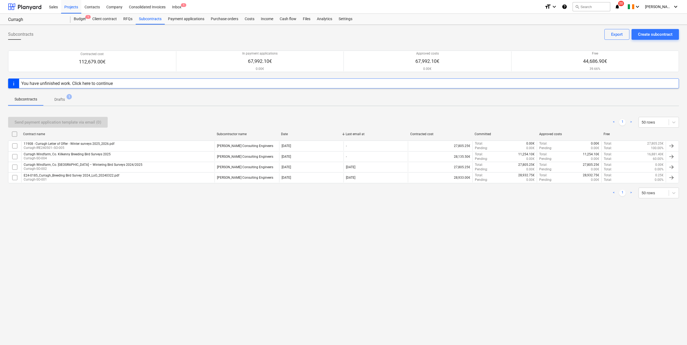
click at [68, 81] on div "You have unfinished work. Click here to continue" at bounding box center [67, 83] width 96 height 9
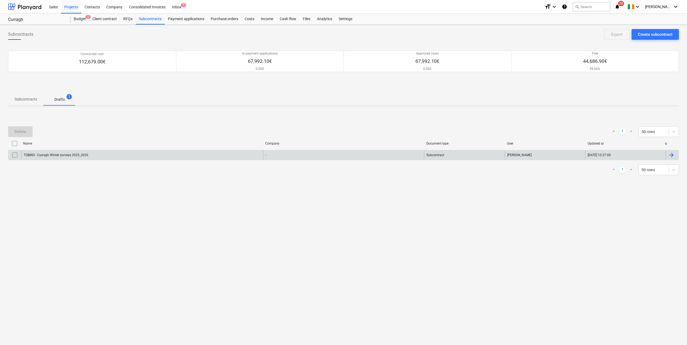
click at [73, 153] on div "TOBINS - Curragh Winter surveys 2025_2026" at bounding box center [142, 155] width 242 height 9
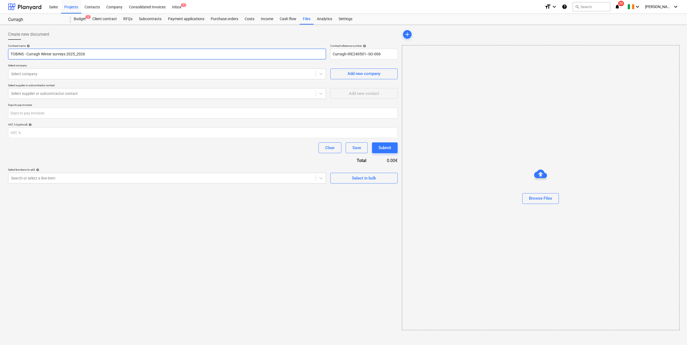
drag, startPoint x: 27, startPoint y: 53, endPoint x: 25, endPoint y: 69, distance: 16.6
click at [27, 53] on input "TOBINS - Curragh Winter surveys 2025_2026" at bounding box center [167, 54] width 318 height 11
type input "Curragh Winter surveys 2025_2026"
click at [103, 72] on div at bounding box center [162, 73] width 302 height 5
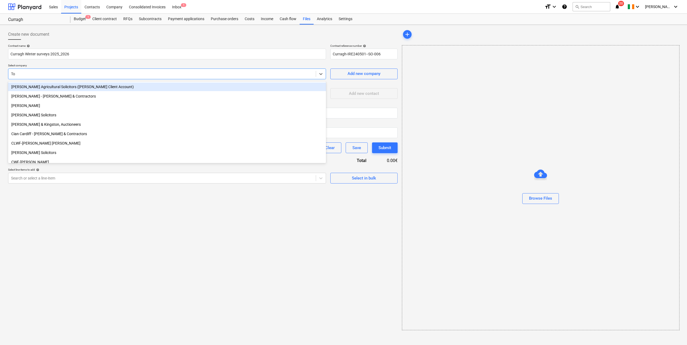
type input "Tob"
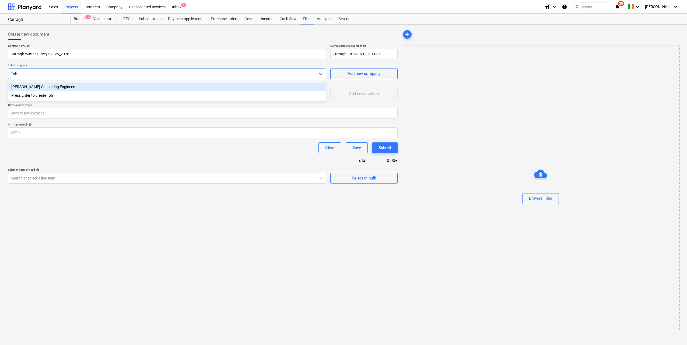
click at [48, 85] on div "[PERSON_NAME] Consulting Engineers" at bounding box center [167, 87] width 318 height 9
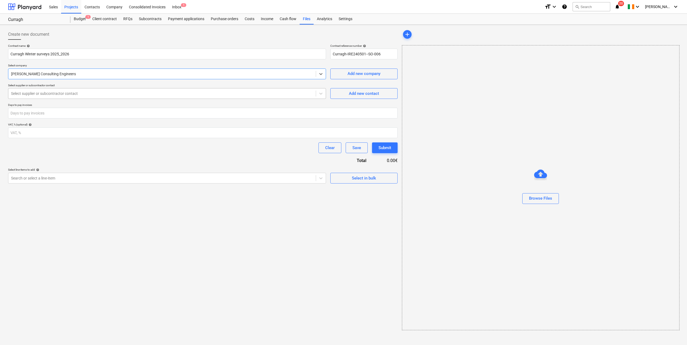
click at [62, 93] on div at bounding box center [162, 93] width 302 height 5
click at [140, 17] on div "Subcontracts" at bounding box center [150, 19] width 29 height 11
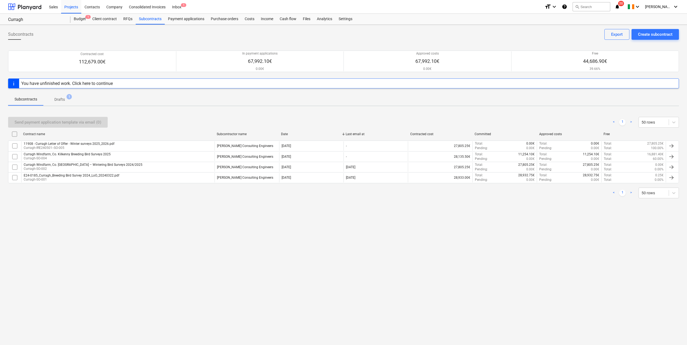
click at [95, 85] on div "You have unfinished work. Click here to continue" at bounding box center [66, 83] width 91 height 5
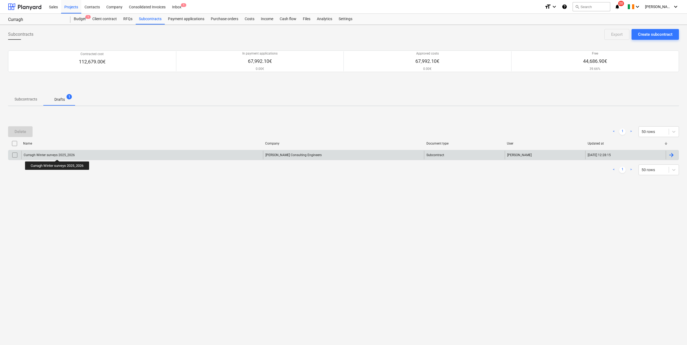
click at [57, 155] on div "Curragh Winter surveys 2025_2026" at bounding box center [49, 155] width 51 height 4
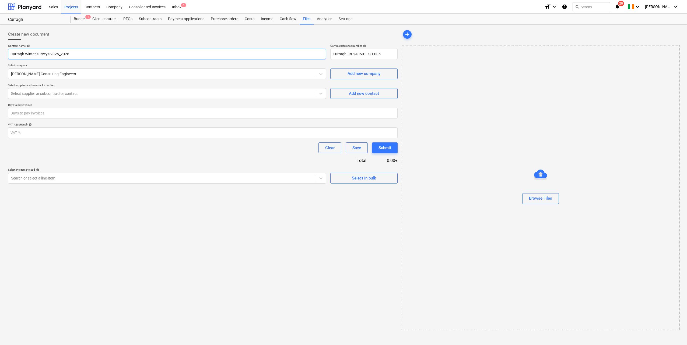
drag, startPoint x: 23, startPoint y: 54, endPoint x: 7, endPoint y: 54, distance: 16.4
click at [7, 54] on div "Create new document Contract name help Curragh Winter surveys 2025_2026 Contrac…" at bounding box center [203, 180] width 394 height 306
paste input "dfarm, Co. Kilkenny Win"
click at [63, 55] on input "Curragh Windfarm, Co. [GEOGRAPHIC_DATA]- Winter surveys 2025_2026" at bounding box center [167, 54] width 318 height 11
type input "Curragh Windfarm, Co. [GEOGRAPHIC_DATA] - Winter surveys 2025_2026"
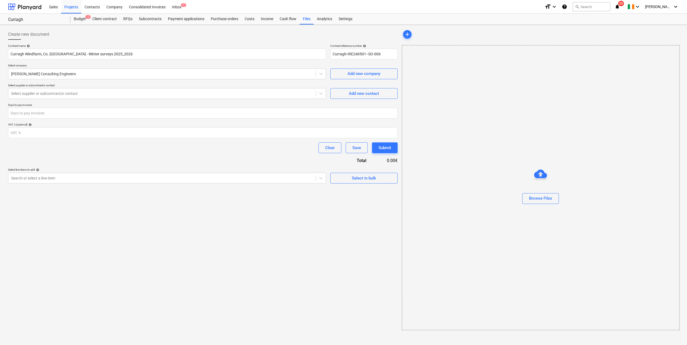
click at [91, 80] on div "Contract name help Curragh Windfarm, Co. Kilkenny - Winter surveys 2025_2026 Co…" at bounding box center [202, 114] width 389 height 140
click at [90, 94] on div at bounding box center [162, 93] width 302 height 5
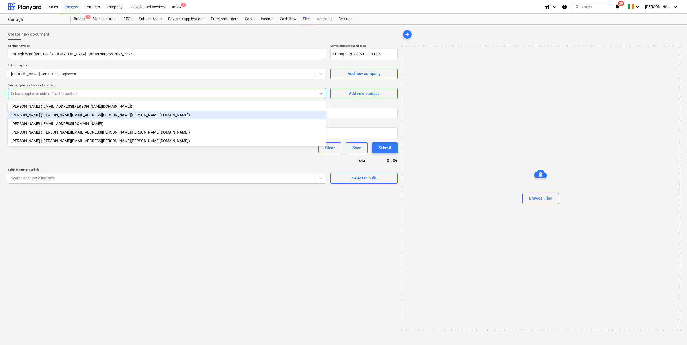
click at [78, 116] on div "[PERSON_NAME] ([PERSON_NAME][EMAIL_ADDRESS][PERSON_NAME][PERSON_NAME][DOMAIN_NA…" at bounding box center [167, 115] width 318 height 9
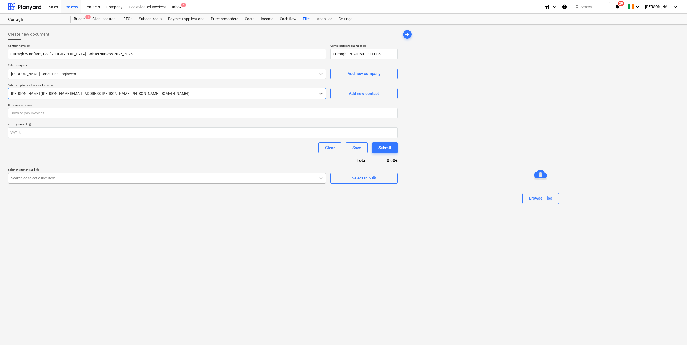
click at [58, 177] on div at bounding box center [162, 178] width 302 height 5
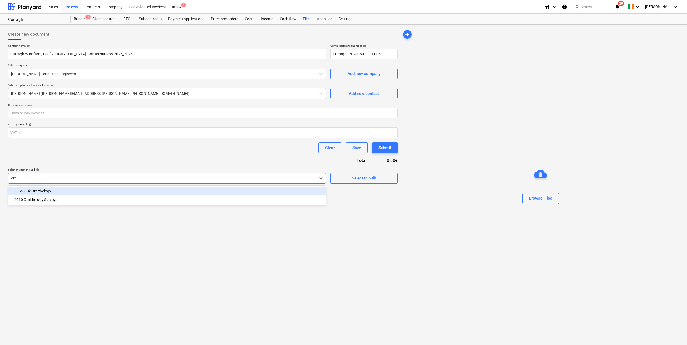
type input "orni"
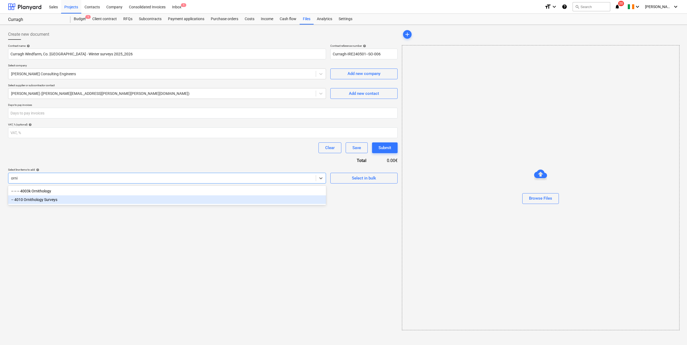
click at [58, 202] on div "-- 4010 Ornithology Surveys" at bounding box center [167, 200] width 318 height 9
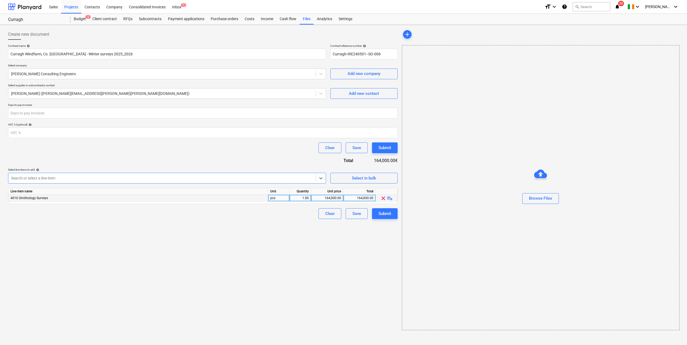
click at [391, 200] on span "playlist_add" at bounding box center [389, 198] width 6 height 6
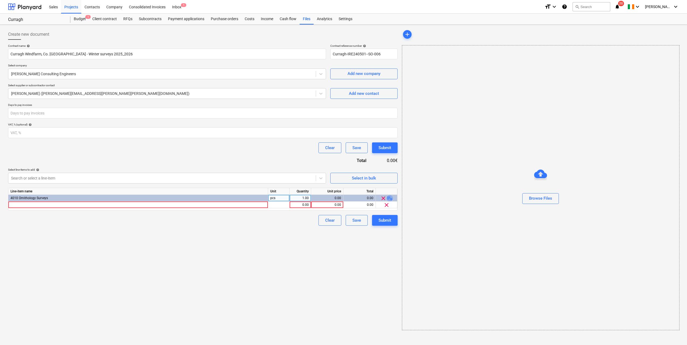
click at [390, 199] on span "playlist_add" at bounding box center [389, 198] width 6 height 6
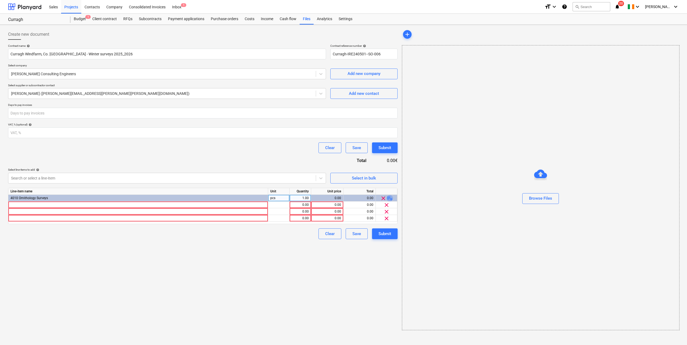
click at [390, 199] on span "playlist_add" at bounding box center [389, 198] width 6 height 6
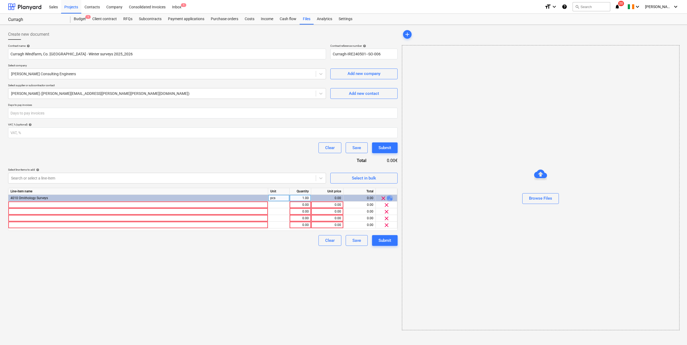
click at [390, 199] on span "playlist_add" at bounding box center [389, 198] width 6 height 6
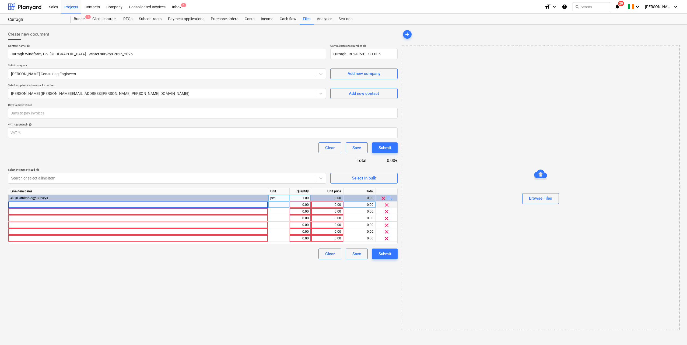
drag, startPoint x: 20, startPoint y: 203, endPoint x: 13, endPoint y: 207, distance: 8.5
click at [13, 207] on div at bounding box center [138, 205] width 260 height 7
click at [14, 206] on input at bounding box center [137, 205] width 259 height 6
type input "Desktop review and consultation with statutory bodies as required"
click at [44, 207] on div "Desktop review and consultation with statutory bodies as required" at bounding box center [138, 205] width 260 height 7
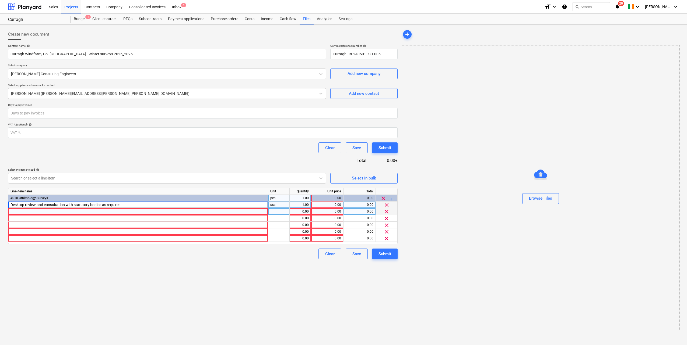
click at [37, 211] on div at bounding box center [138, 211] width 260 height 7
type input "Vantage Point Surveys (2 VP locations)"
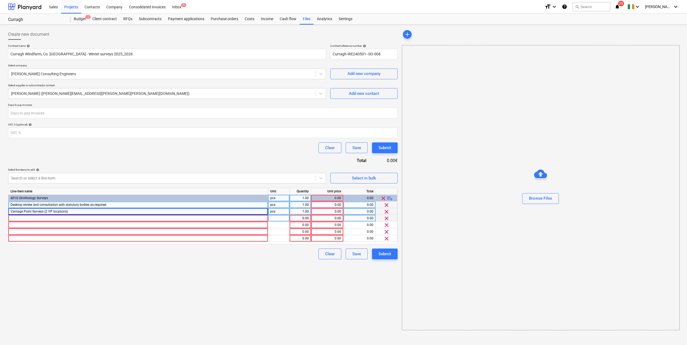
click at [38, 218] on div at bounding box center [138, 218] width 260 height 7
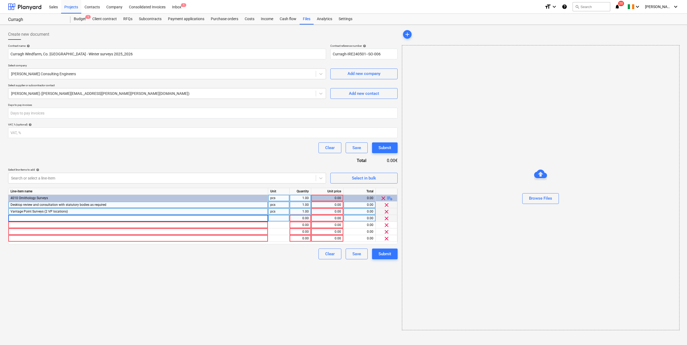
type input "Hen Harrier Roost Surveys (1 VP locations)"
click at [23, 226] on div at bounding box center [138, 225] width 260 height 7
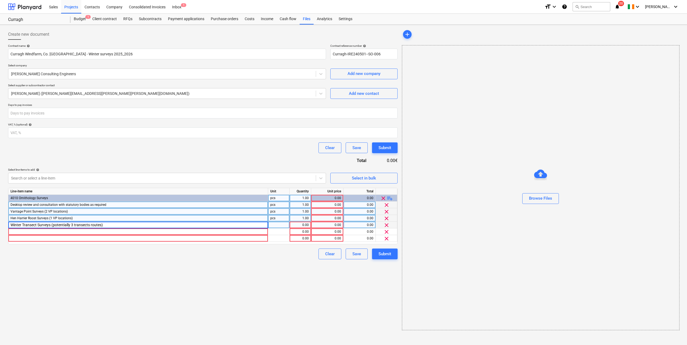
type input "Winter Transect Surveys (potentially 3 transects routes)"
click at [30, 233] on div at bounding box center [138, 232] width 260 height 7
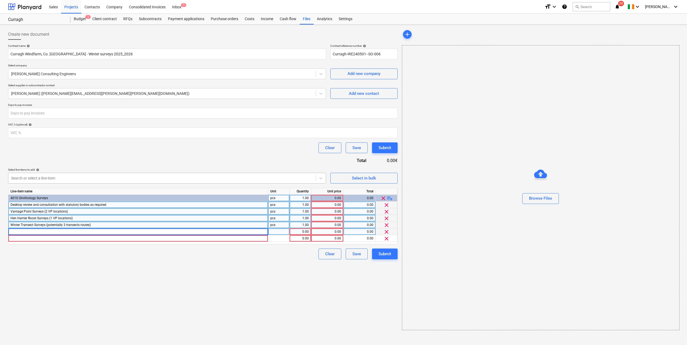
type input "GIS and preparation of maps"
click at [387, 200] on span "playlist_add" at bounding box center [389, 198] width 6 height 6
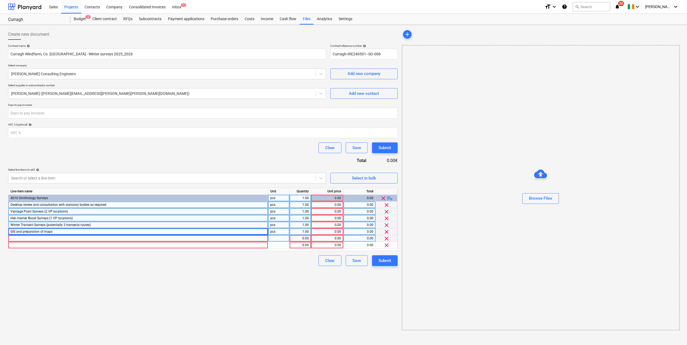
click at [16, 239] on div at bounding box center [138, 238] width 260 height 7
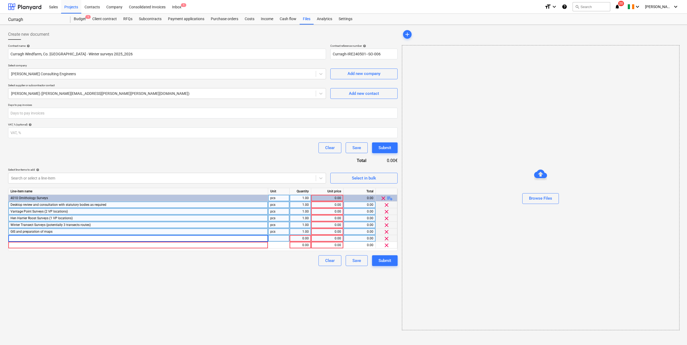
type input "Data processing and Reporting – 3 summary reports and one final report (one dra…"
click at [44, 247] on div at bounding box center [138, 245] width 260 height 7
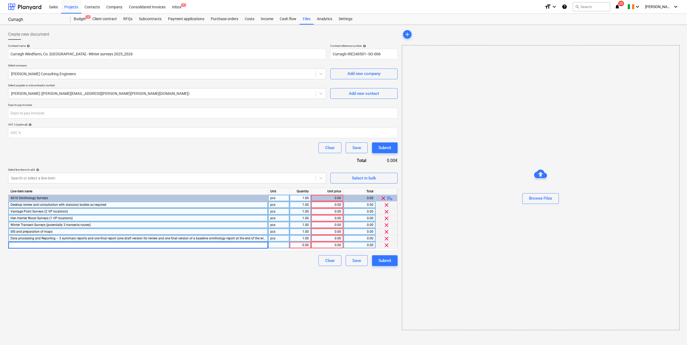
type input "Project Management and Coordination (including survey tracking)"
click at [124, 284] on div "Create new document Contract name help Curragh Windfarm, Co. Kilkenny - Winter …" at bounding box center [203, 180] width 394 height 306
click at [332, 207] on div "0.00" at bounding box center [327, 205] width 28 height 7
type input "1"
click at [365, 204] on div "0.00" at bounding box center [359, 205] width 28 height 7
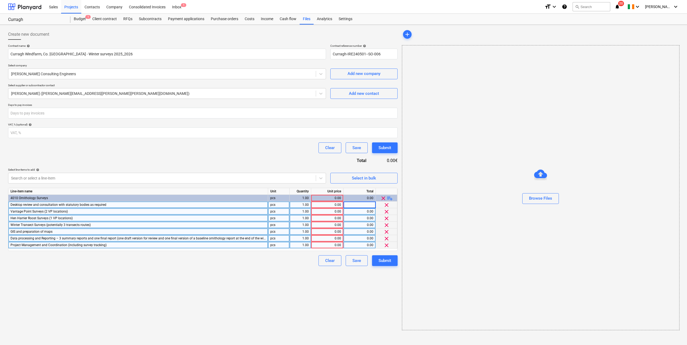
click at [327, 206] on div "0.00" at bounding box center [327, 205] width 28 height 7
type input "635"
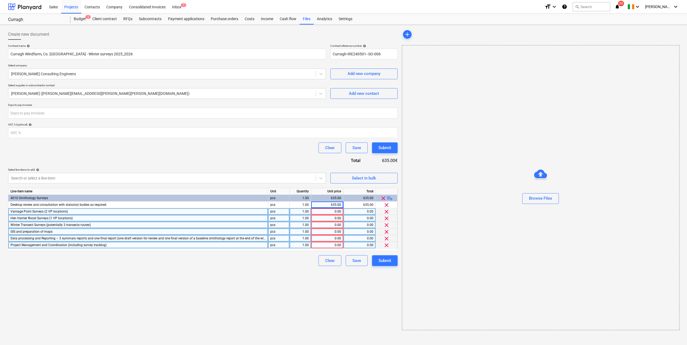
click at [271, 163] on div "Contract name help Curragh Windfarm, Co. Kilkenny - Winter surveys 2025_2026 Co…" at bounding box center [202, 155] width 389 height 222
click at [309, 212] on div "1.00" at bounding box center [300, 211] width 22 height 7
type input "12"
click at [334, 213] on div "0.00" at bounding box center [327, 211] width 28 height 7
type input "797.5"
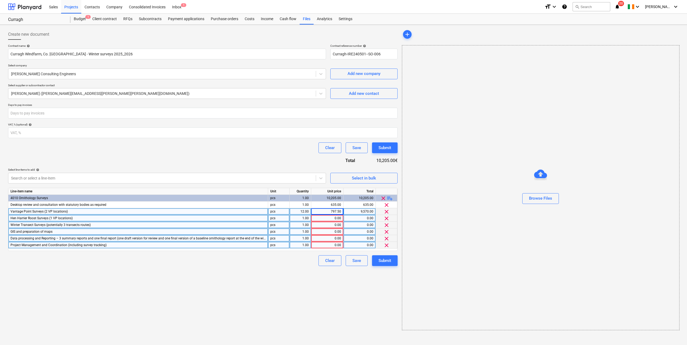
click at [275, 152] on div "Clear Save Submit" at bounding box center [202, 148] width 389 height 11
click at [334, 219] on div "0.00" at bounding box center [327, 218] width 28 height 7
click at [302, 220] on div "1.00" at bounding box center [300, 218] width 17 height 7
type input "3"
click at [333, 219] on div "0.00" at bounding box center [327, 218] width 28 height 7
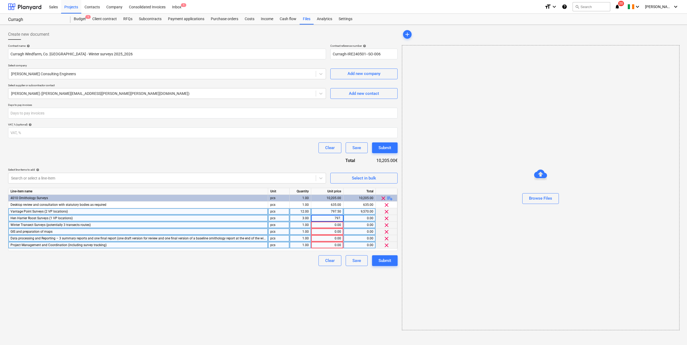
type input "797.5"
click at [268, 163] on div "Contract name help Curragh Windfarm, Co. Kilkenny - Winter surveys 2025_2026 Co…" at bounding box center [202, 155] width 389 height 222
click at [338, 224] on div "0.00" at bounding box center [327, 225] width 28 height 7
type input "797.5"
click at [296, 155] on div "Contract name help Curragh Windfarm, Co. Kilkenny - Winter surveys 2025_2026 Co…" at bounding box center [202, 155] width 389 height 222
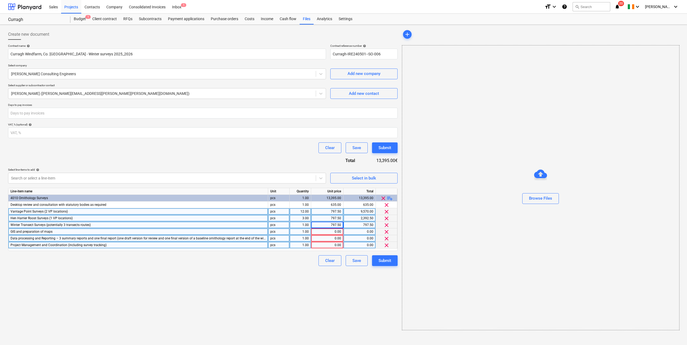
click at [305, 225] on div "1.00" at bounding box center [300, 225] width 17 height 7
type input "6"
click at [267, 155] on div "Contract name help Curragh Windfarm, Co. Kilkenny - Winter surveys 2025_2026 Co…" at bounding box center [202, 155] width 389 height 222
click at [306, 232] on div "1.00" at bounding box center [300, 232] width 17 height 7
type input "3.5"
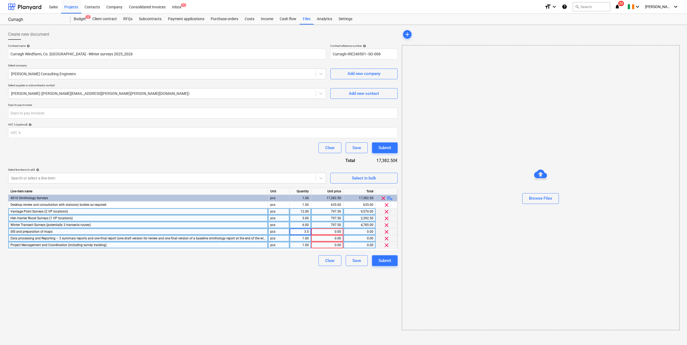
click at [333, 231] on div "0.00" at bounding box center [327, 232] width 28 height 7
type input "443.9"
click at [245, 156] on div "Contract name help Curragh Windfarm, Co. Kilkenny - Winter surveys 2025_2026 Co…" at bounding box center [202, 155] width 389 height 222
drag, startPoint x: 336, startPoint y: 231, endPoint x: 341, endPoint y: 241, distance: 10.5
click at [337, 232] on div "443.90" at bounding box center [327, 232] width 28 height 7
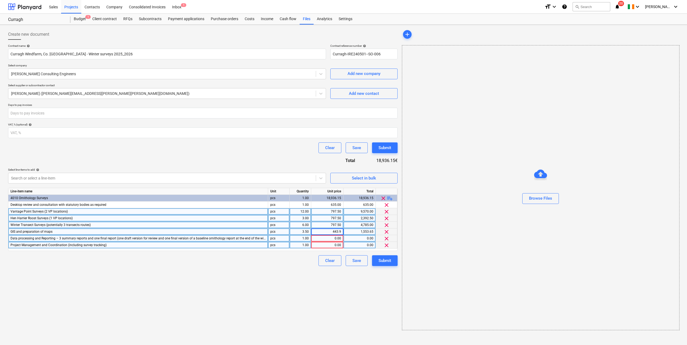
click at [339, 231] on input "443.9" at bounding box center [327, 232] width 32 height 6
click at [341, 231] on input "443.9" at bounding box center [327, 232] width 32 height 6
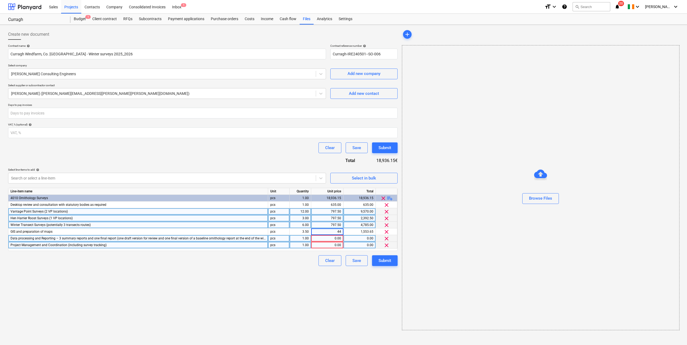
type input "444"
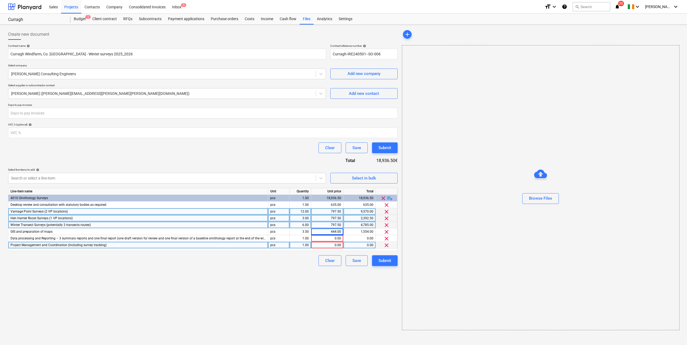
click at [280, 149] on div "Clear Save Submit" at bounding box center [202, 148] width 389 height 11
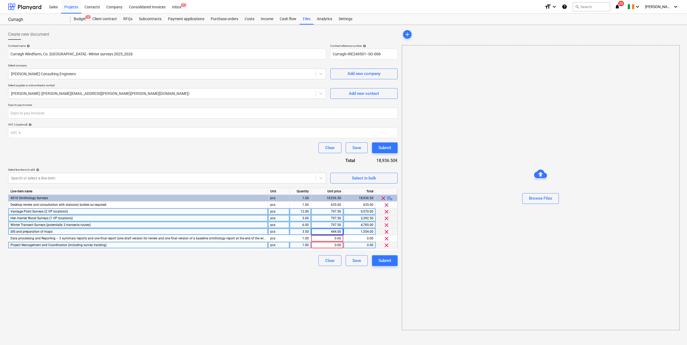
click at [337, 232] on div "444.00" at bounding box center [327, 232] width 28 height 7
click at [341, 232] on input "444" at bounding box center [327, 232] width 32 height 6
type input "443.10"
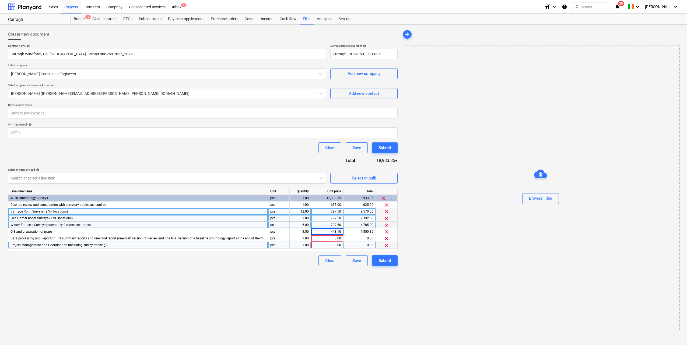
click at [285, 160] on div "Contract name help Curragh Windfarm, Co. Kilkenny - Winter surveys 2025_2026 Co…" at bounding box center [202, 155] width 389 height 222
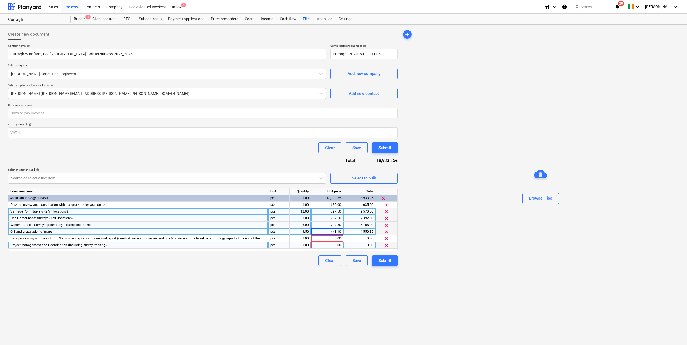
click at [341, 231] on div "443.10" at bounding box center [327, 232] width 32 height 7
type input "443.92"
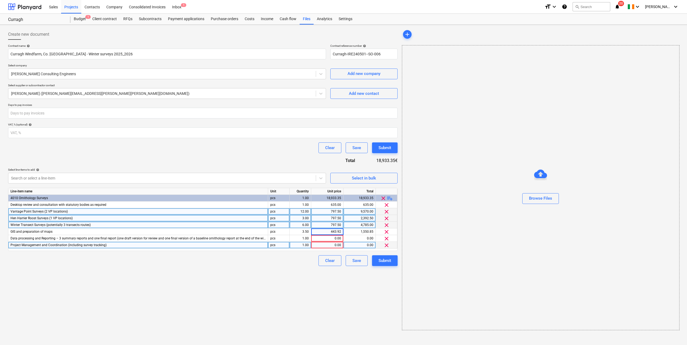
click at [229, 160] on div "Contract name help Curragh Windfarm, Co. Kilkenny - Winter surveys 2025_2026 Co…" at bounding box center [202, 155] width 389 height 222
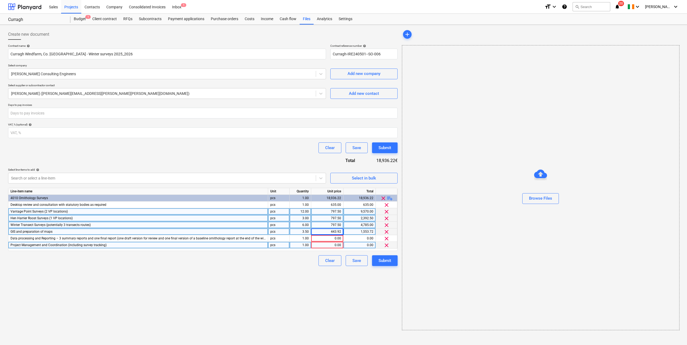
click at [341, 232] on div "443.92" at bounding box center [327, 232] width 32 height 7
click at [341, 231] on input "443.92" at bounding box center [327, 232] width 32 height 6
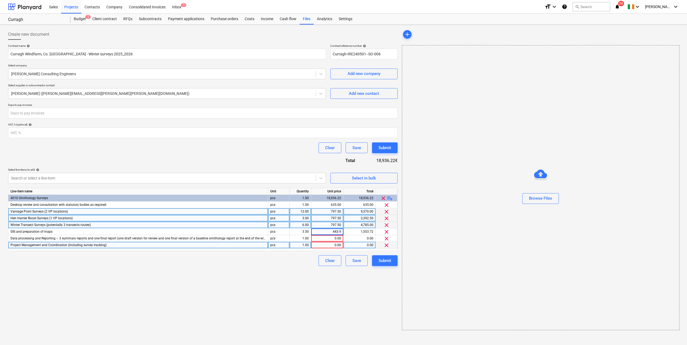
type input "443.93"
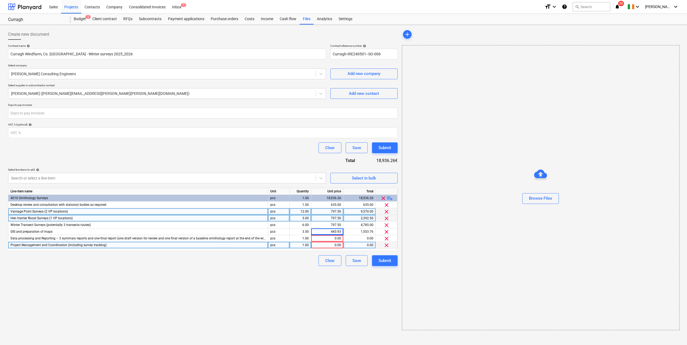
click at [278, 151] on div "Clear Save Submit" at bounding box center [202, 148] width 389 height 11
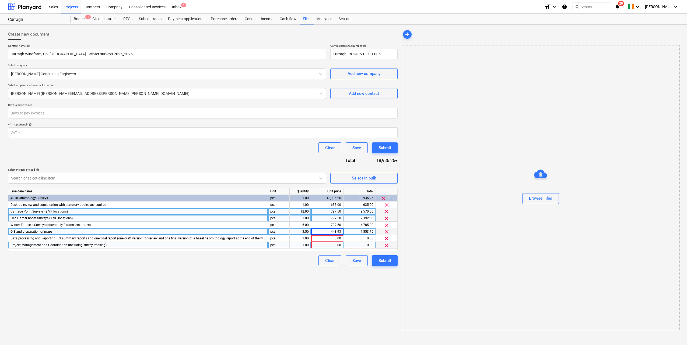
click at [340, 233] on div "443.93" at bounding box center [327, 232] width 28 height 7
click at [341, 233] on input "443.93" at bounding box center [327, 232] width 32 height 6
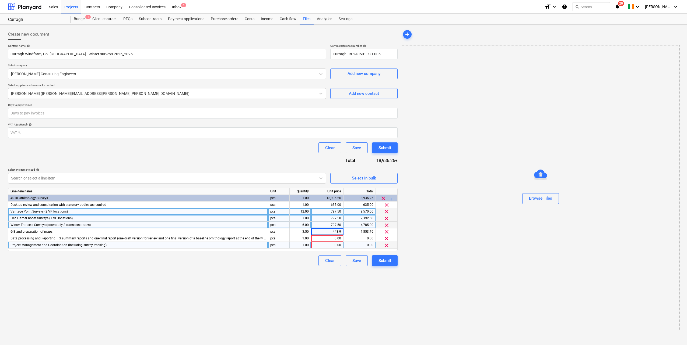
type input "443.90"
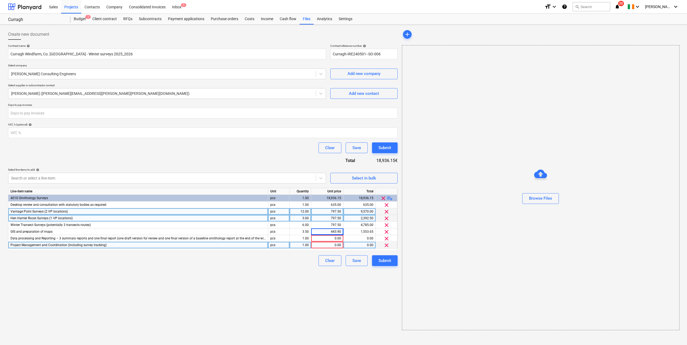
click at [292, 154] on div "Contract name help Curragh Windfarm, Co. Kilkenny - Winter surveys 2025_2026 Co…" at bounding box center [202, 155] width 389 height 222
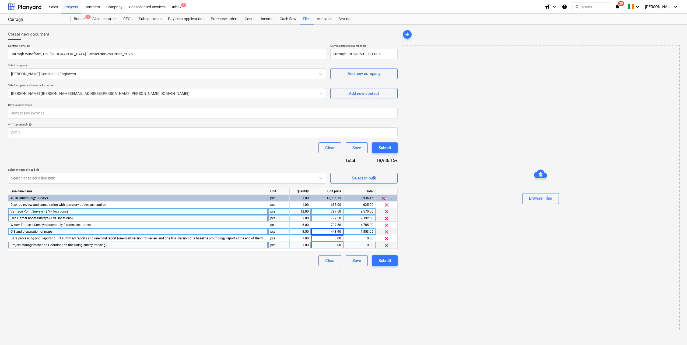
click at [341, 230] on div "443.90" at bounding box center [327, 232] width 32 height 7
click at [342, 232] on input "443.9" at bounding box center [327, 232] width 32 height 6
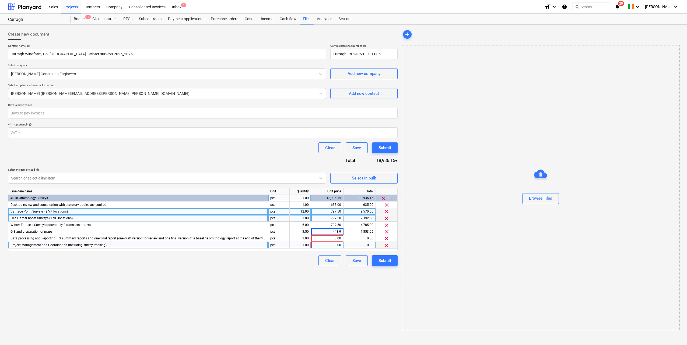
type input "443.91"
click at [304, 155] on div "Contract name help Curragh Windfarm, Co. Kilkenny - Winter surveys 2025_2026 Co…" at bounding box center [202, 155] width 389 height 222
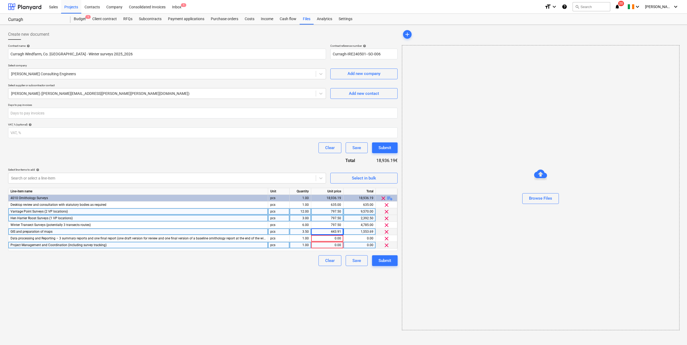
click at [340, 232] on div "443.91" at bounding box center [327, 232] width 28 height 7
click at [341, 231] on input "443.91" at bounding box center [327, 232] width 32 height 6
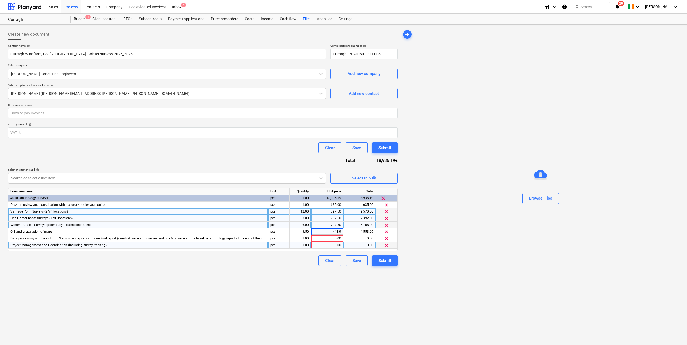
type input "443.93"
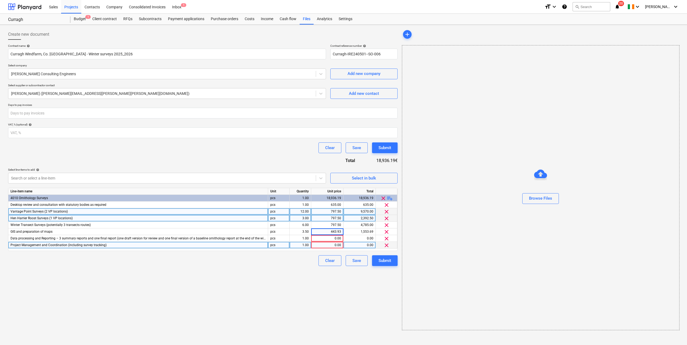
click at [286, 146] on div "Clear Save Submit" at bounding box center [202, 148] width 389 height 11
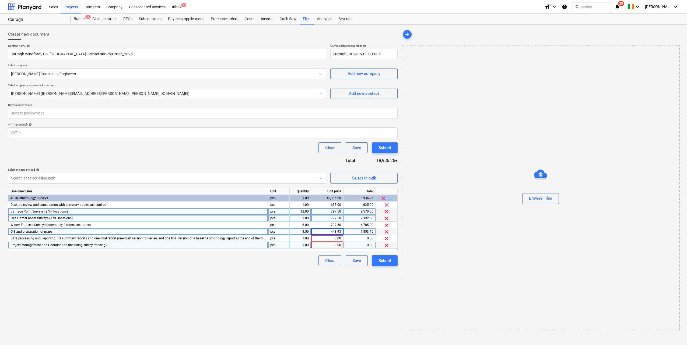
click at [341, 233] on div "443.93" at bounding box center [327, 232] width 28 height 7
click at [341, 233] on input "443.93" at bounding box center [327, 232] width 32 height 6
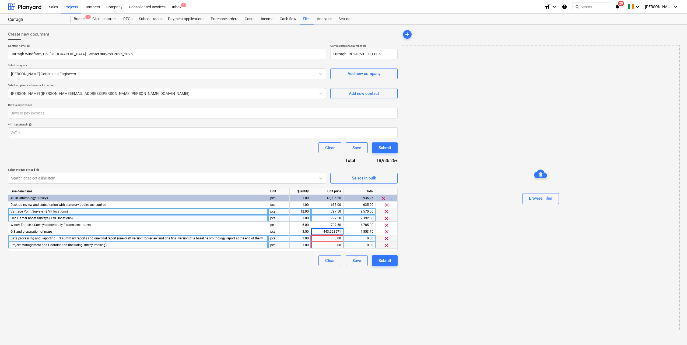
type input "443.9285714"
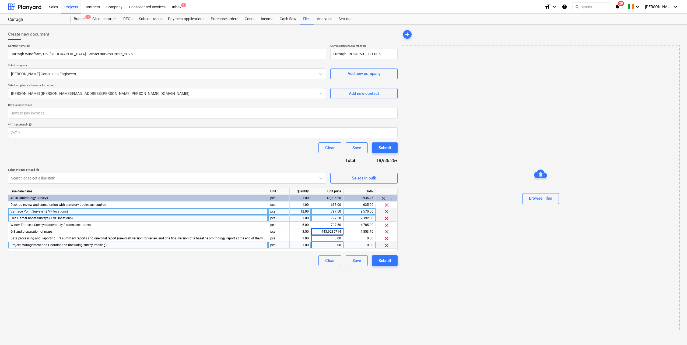
click at [299, 162] on div "Contract name help Curragh Windfarm, Co. Kilkenny - Winter surveys 2025_2026 Co…" at bounding box center [202, 155] width 389 height 222
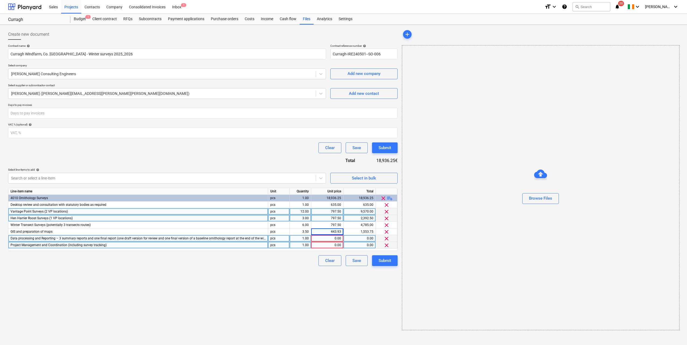
click at [303, 238] on div "1.00" at bounding box center [300, 238] width 17 height 7
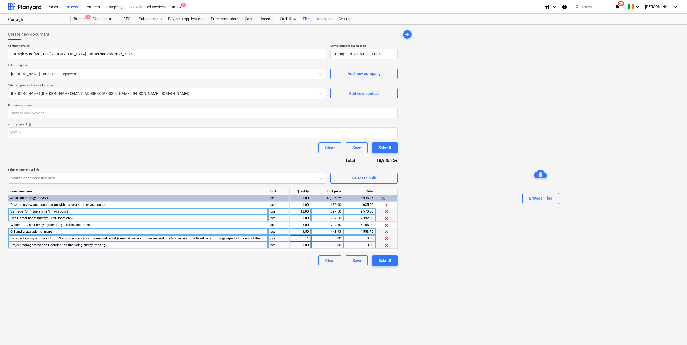
type input "10"
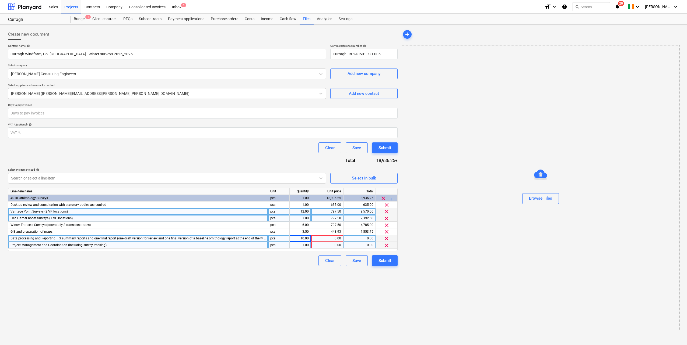
click at [329, 238] on div "0.00" at bounding box center [327, 238] width 28 height 7
type input "685.85"
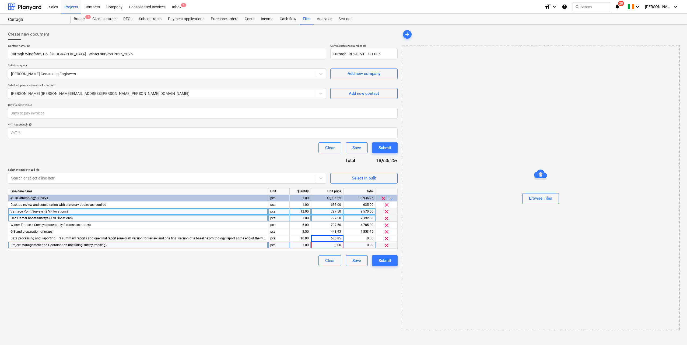
click at [235, 149] on div "Clear Save Submit" at bounding box center [202, 148] width 389 height 11
click at [304, 245] on div "1.00" at bounding box center [300, 245] width 17 height 7
type input "2"
click at [344, 247] on div "0.00" at bounding box center [359, 245] width 32 height 7
click at [339, 246] on div "0.00" at bounding box center [327, 245] width 28 height 7
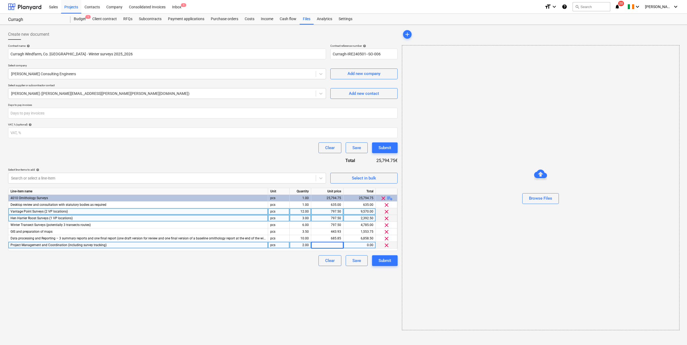
click at [339, 245] on input at bounding box center [327, 245] width 32 height 6
type input "1003.75"
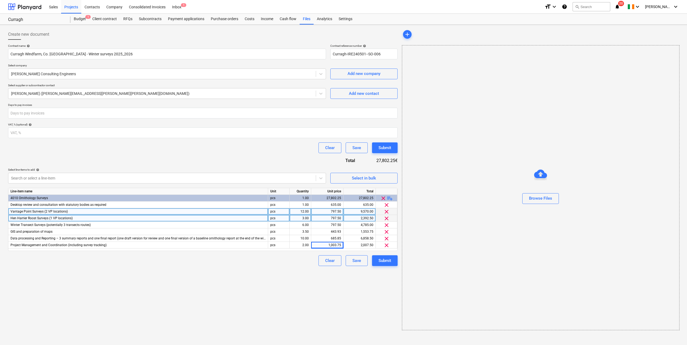
click at [273, 160] on div "Contract name help Curragh Windfarm, Co. Kilkenny - Winter surveys 2025_2026 Co…" at bounding box center [202, 155] width 389 height 222
drag, startPoint x: 117, startPoint y: 54, endPoint x: -7, endPoint y: 56, distance: 123.5
click at [0, 56] on html "Sales Projects Contacts Company Consolidated Invoices Inbox 1 format_size keybo…" at bounding box center [343, 172] width 687 height 345
click at [87, 113] on input "number" at bounding box center [202, 113] width 389 height 11
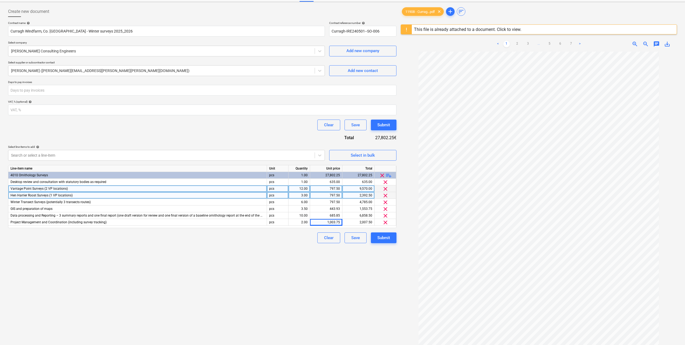
scroll to position [64, 0]
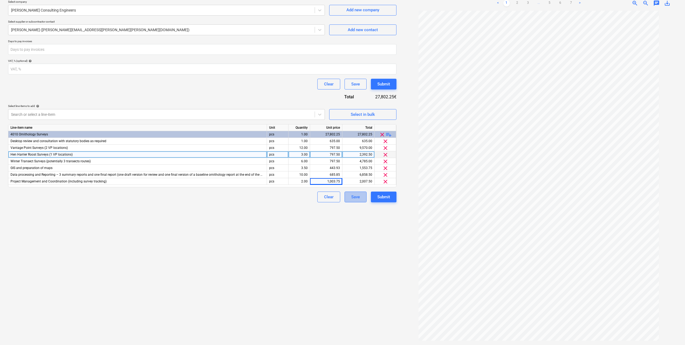
click at [352, 199] on div "Save" at bounding box center [355, 197] width 9 height 7
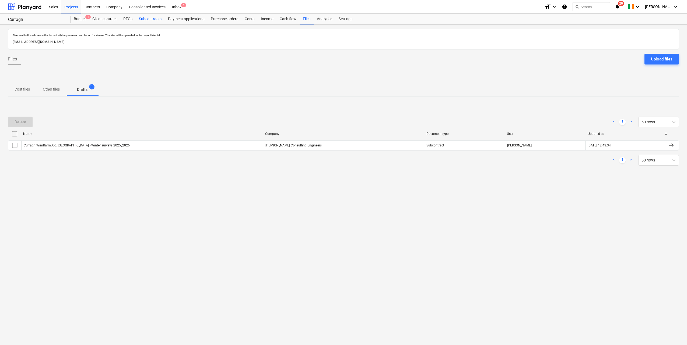
click at [148, 18] on div "Subcontracts" at bounding box center [150, 19] width 29 height 11
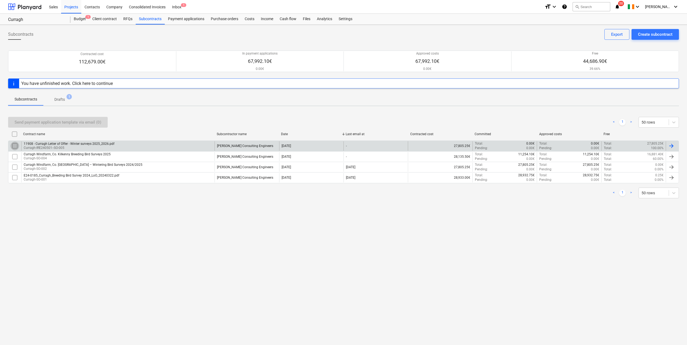
click at [13, 146] on input "checkbox" at bounding box center [14, 146] width 9 height 9
click at [61, 143] on div "11908 - Curragh Letter of Offer - Winter surveys 2025_2026.pdf" at bounding box center [69, 144] width 91 height 4
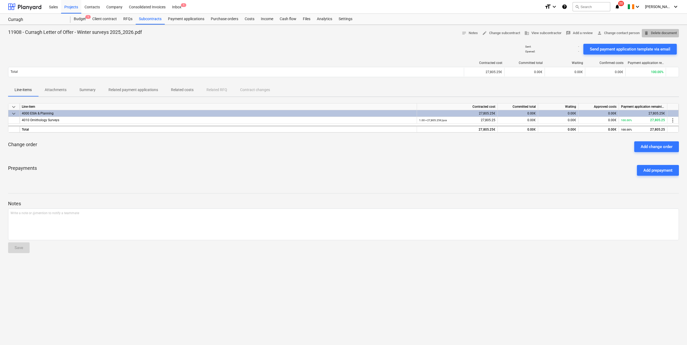
click at [665, 34] on span "delete Delete document" at bounding box center [659, 33] width 33 height 6
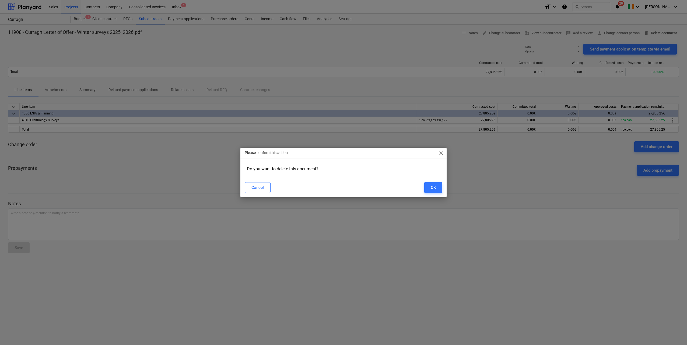
click at [665, 34] on div "Please confirm this action close Do you want to delete this document? Cancel OK" at bounding box center [343, 172] width 687 height 345
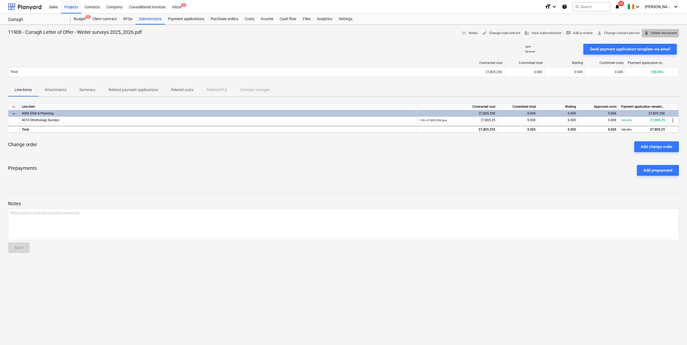
click at [667, 33] on span "delete Delete document" at bounding box center [659, 33] width 33 height 6
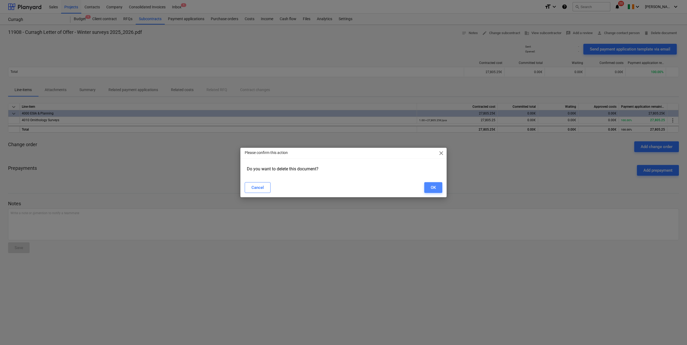
click at [428, 186] on button "OK" at bounding box center [433, 187] width 18 height 11
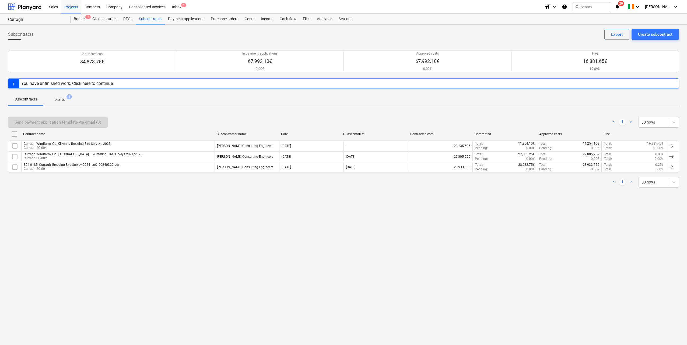
click at [108, 86] on div "You have unfinished work. Click here to continue" at bounding box center [66, 83] width 91 height 5
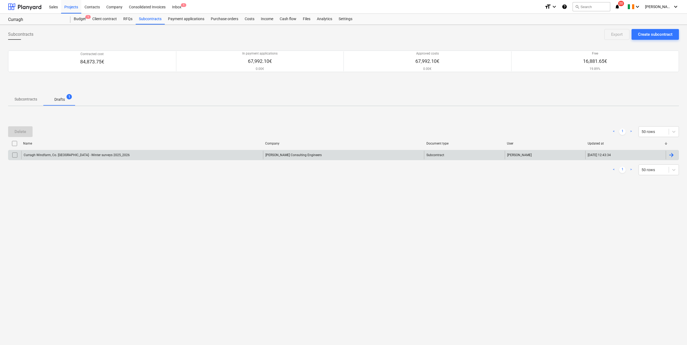
click at [138, 152] on div "Curragh Windfarm, Co. [GEOGRAPHIC_DATA] - Winter surveys 2025_2026" at bounding box center [142, 155] width 242 height 9
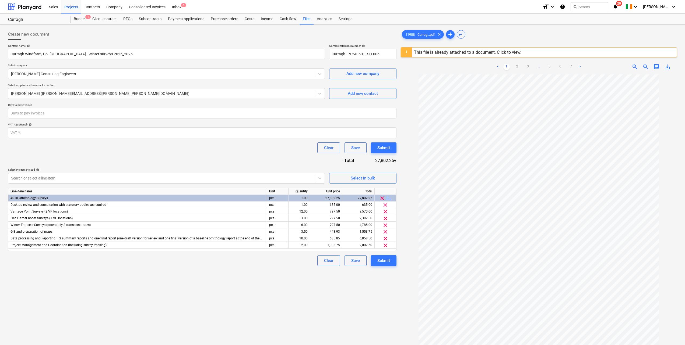
click at [444, 54] on div "This file is already attached to a document. Click to view." at bounding box center [467, 52] width 107 height 5
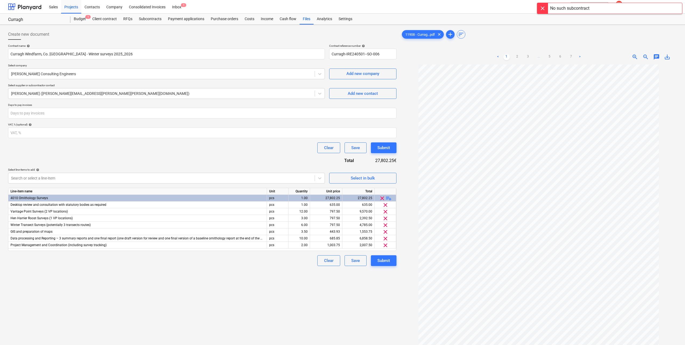
click at [544, 10] on div at bounding box center [542, 8] width 11 height 11
drag, startPoint x: 380, startPoint y: 54, endPoint x: 326, endPoint y: 54, distance: 54.9
click at [325, 54] on div "Contract name help Curragh Windfarm, Co. Kilkenny - Winter surveys 2025_2026 Co…" at bounding box center [202, 51] width 388 height 15
click at [379, 260] on div "Submit" at bounding box center [383, 260] width 13 height 7
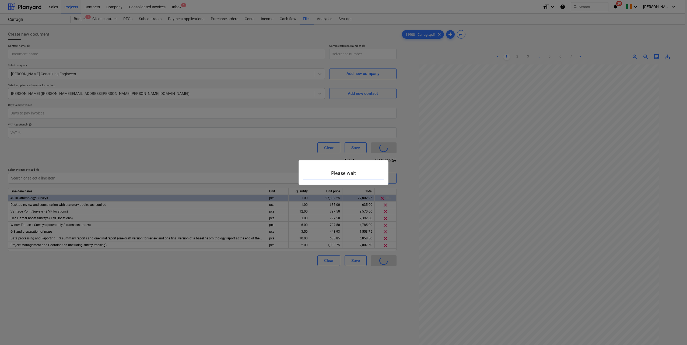
type input "Curragh-IRE240501--SO-006"
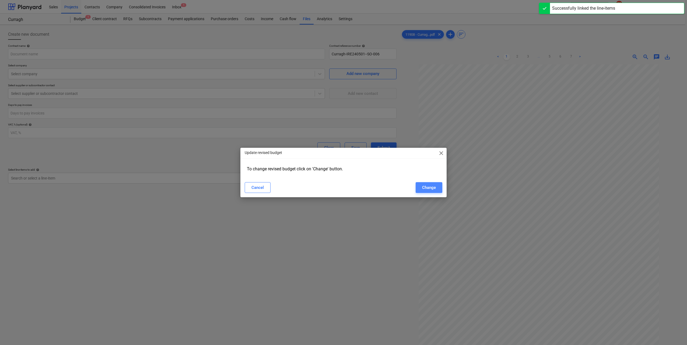
click at [429, 190] on div "Change" at bounding box center [429, 187] width 14 height 7
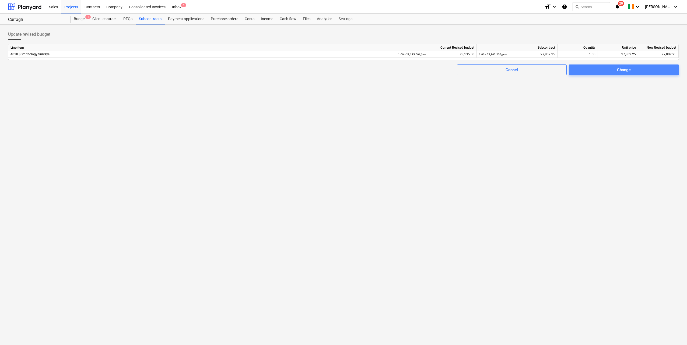
click at [628, 68] on div "Change" at bounding box center [624, 69] width 14 height 7
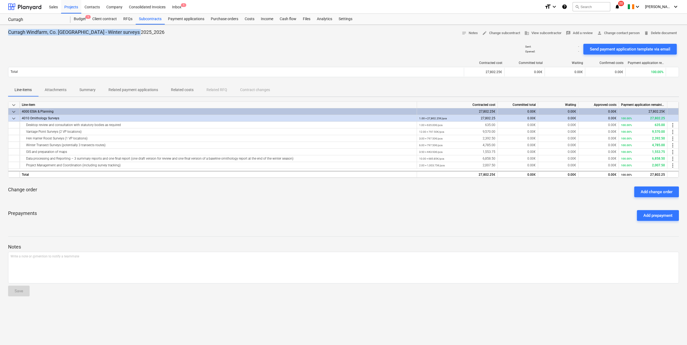
drag, startPoint x: 137, startPoint y: 32, endPoint x: 5, endPoint y: 31, distance: 131.3
click at [5, 31] on div "Curragh Windfarm, Co. Kilkenny - Winter surveys 2025_2026 notes Notes edit Chan…" at bounding box center [343, 185] width 687 height 321
click at [59, 92] on p "Attachments" at bounding box center [56, 90] width 22 height 6
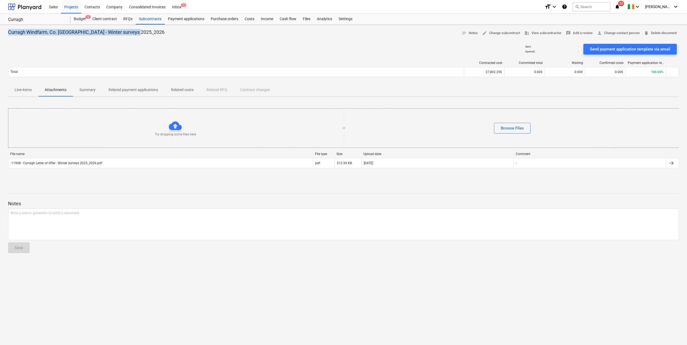
click at [77, 91] on span "Summary" at bounding box center [87, 90] width 29 height 9
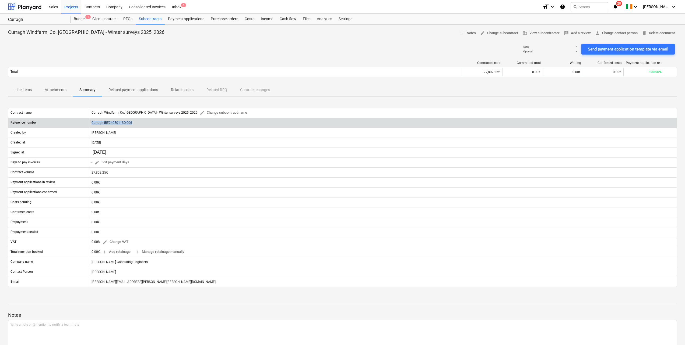
drag, startPoint x: 140, startPoint y: 122, endPoint x: 89, endPoint y: 122, distance: 51.1
click at [89, 122] on div "Curragh-IRE240501--SO-006" at bounding box center [382, 123] width 587 height 9
drag, startPoint x: 89, startPoint y: 122, endPoint x: 101, endPoint y: 122, distance: 12.4
copy div "Curragh-IRE240501--SO-006"
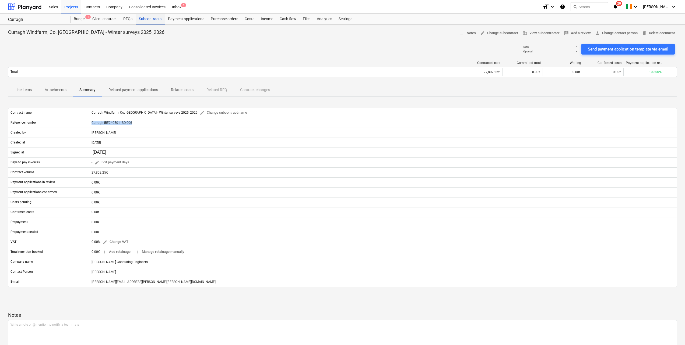
click at [147, 23] on div "Subcontracts" at bounding box center [150, 19] width 29 height 11
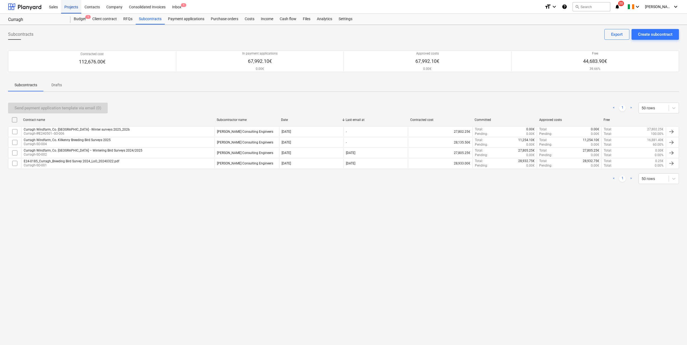
click at [69, 9] on div "Projects" at bounding box center [71, 7] width 20 height 14
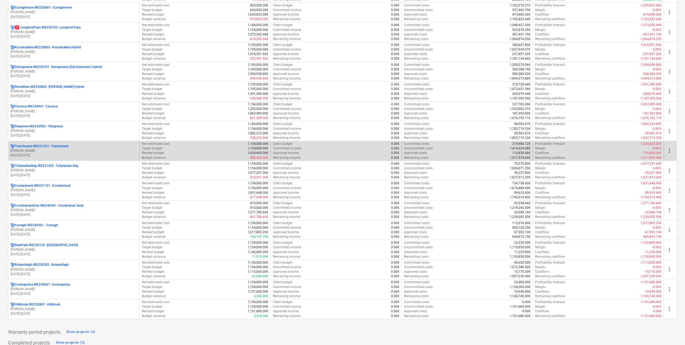
scroll to position [108, 0]
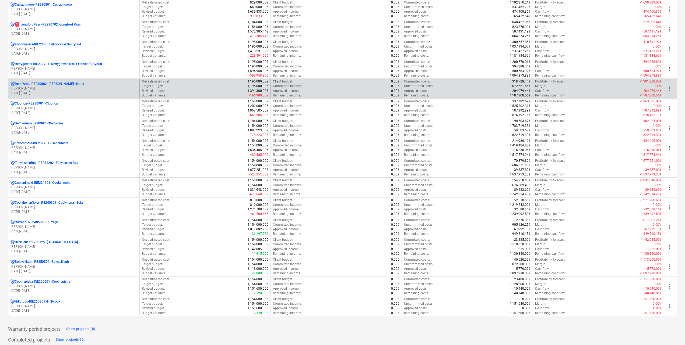
click at [69, 86] on p "DerraWest-IRE230802 - [PERSON_NAME] Hybrid" at bounding box center [49, 84] width 69 height 5
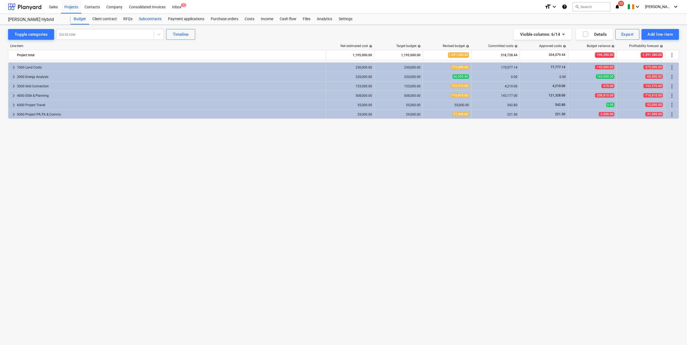
click at [144, 19] on div "Subcontracts" at bounding box center [150, 19] width 29 height 11
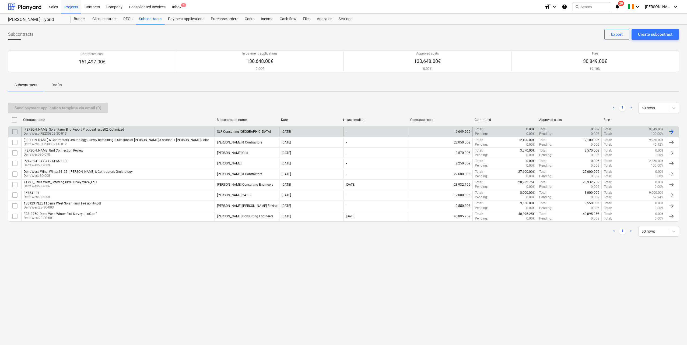
click at [234, 131] on div "SLR Consulting [GEOGRAPHIC_DATA]" at bounding box center [244, 132] width 54 height 4
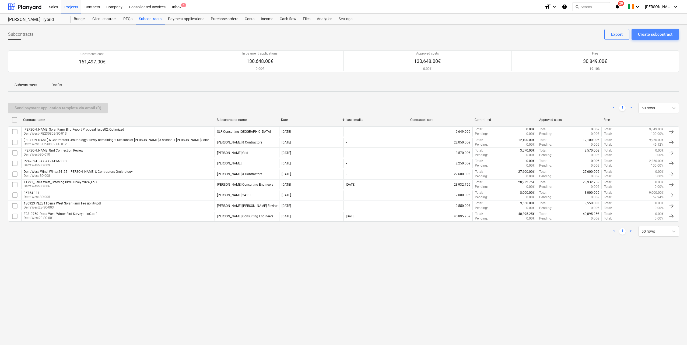
click at [657, 35] on div "Create subcontract" at bounding box center [655, 34] width 34 height 7
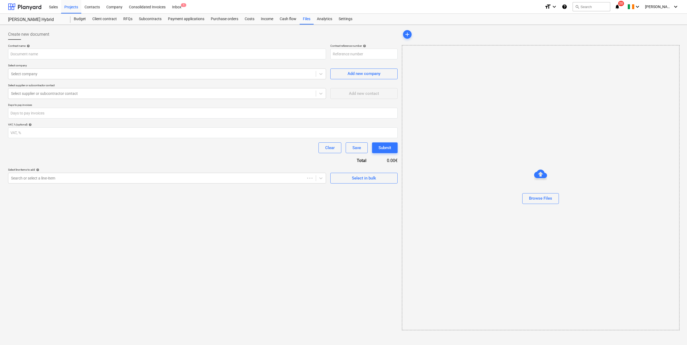
type input "DerraWest-IRE230802-SO-014"
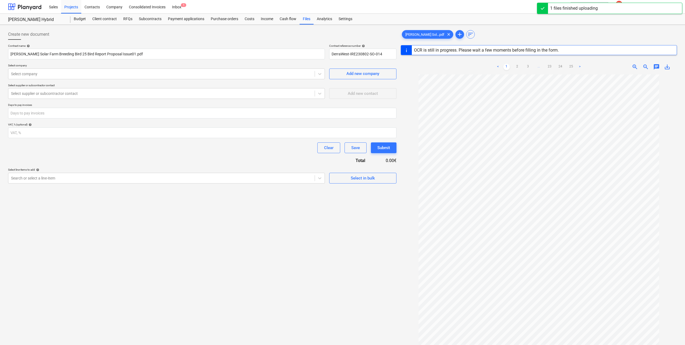
scroll to position [10, 0]
click at [141, 52] on input "[PERSON_NAME] Solar Farm Breeding Bird 25 Bird Report Proposal Issue01.pdf" at bounding box center [166, 54] width 317 height 11
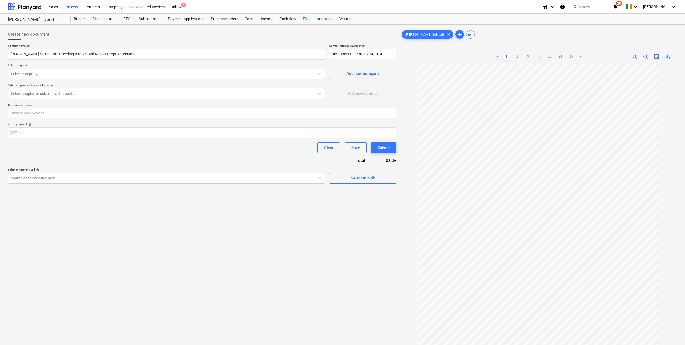
click at [50, 54] on input "[PERSON_NAME] Solar Farm Breeding Bird 25 Bird Report Proposal Issue01" at bounding box center [166, 54] width 317 height 11
drag, startPoint x: 49, startPoint y: 54, endPoint x: 87, endPoint y: 53, distance: 38.5
click at [144, 54] on input "[PERSON_NAME] Solar Farm Breeding Bird 25 Bird Report Proposal Issue01" at bounding box center [166, 54] width 317 height 11
paste input "Summer 2025 (Breeding Bird) Report"
type input "[PERSON_NAME] Solar Farm Summer 2025 (Breeding Bird) Report"
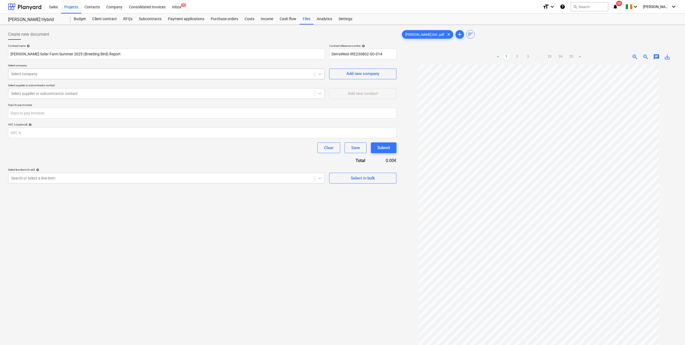
click at [93, 73] on div at bounding box center [161, 73] width 301 height 5
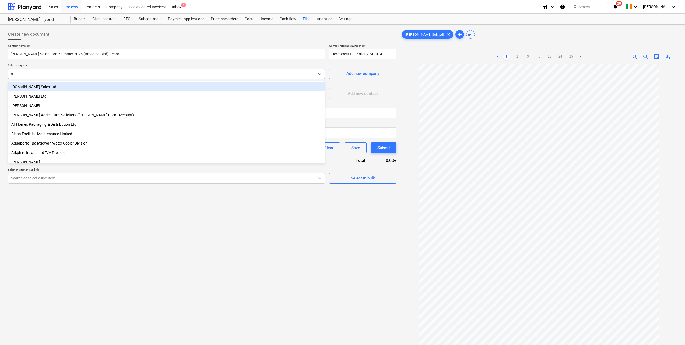
type input "sl"
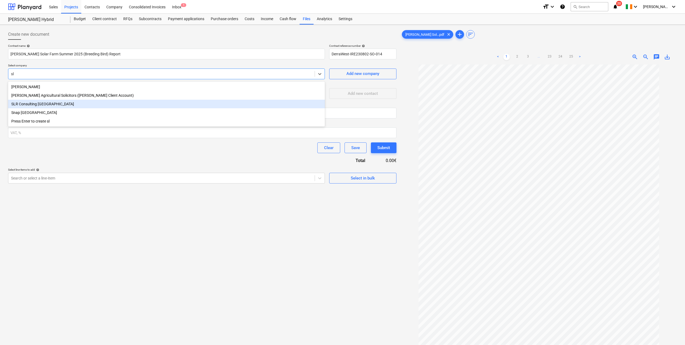
click at [44, 104] on div "SLR Consulting [GEOGRAPHIC_DATA]" at bounding box center [166, 104] width 317 height 9
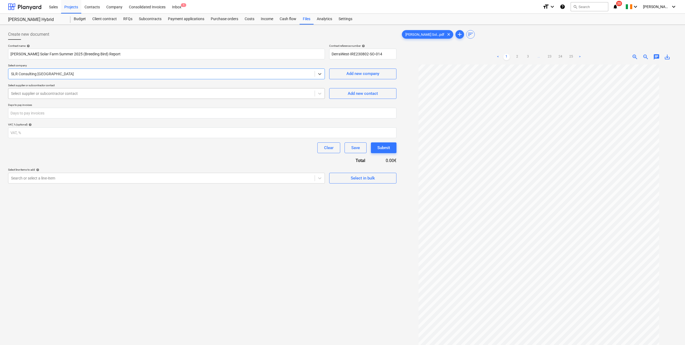
click at [62, 94] on div at bounding box center [161, 93] width 301 height 5
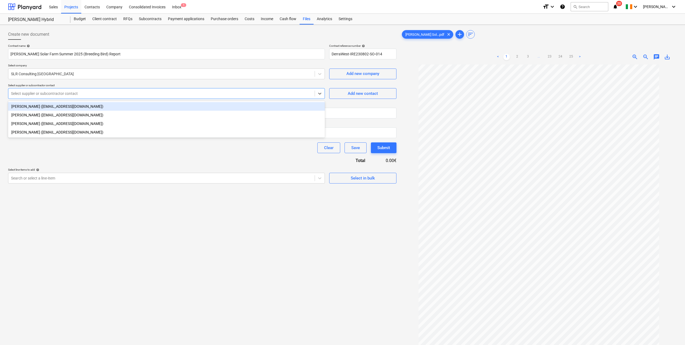
click at [49, 106] on div "[PERSON_NAME] ([EMAIL_ADDRESS][DOMAIN_NAME])" at bounding box center [166, 106] width 317 height 9
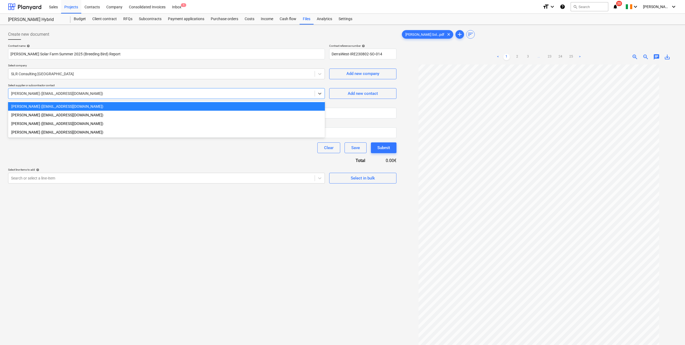
click at [61, 94] on div at bounding box center [161, 93] width 301 height 5
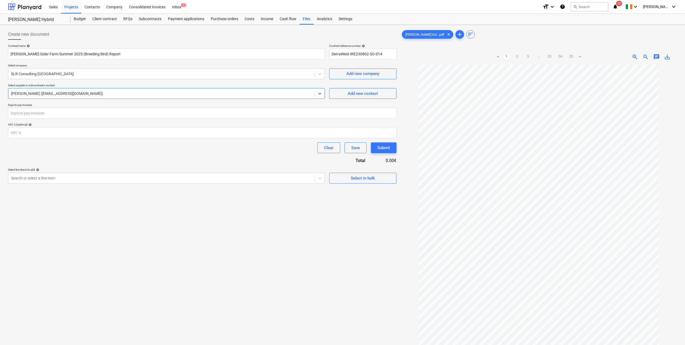
click at [61, 94] on div at bounding box center [161, 93] width 301 height 5
click at [64, 111] on input "number" at bounding box center [202, 113] width 388 height 11
click at [319, 178] on icon at bounding box center [319, 179] width 3 height 2
click at [278, 39] on div "Create new document" at bounding box center [202, 34] width 388 height 11
click at [147, 19] on div "Subcontracts" at bounding box center [150, 19] width 29 height 11
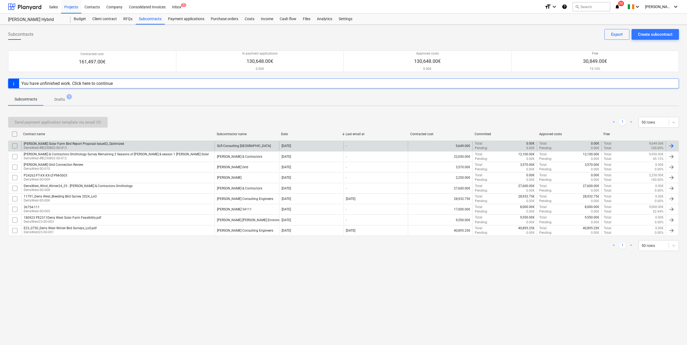
click at [104, 148] on p "DerraWest-IRE230802-SO-013" at bounding box center [74, 148] width 100 height 5
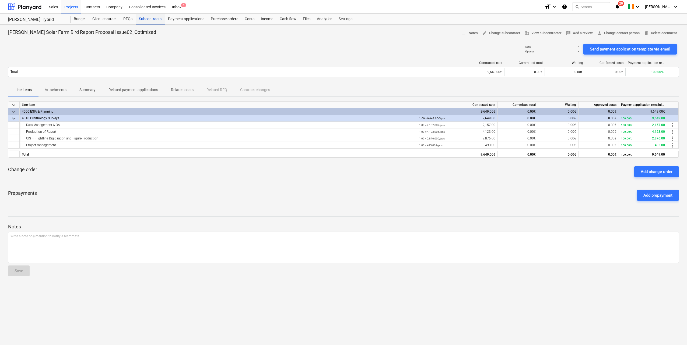
click at [149, 18] on div "Subcontracts" at bounding box center [150, 19] width 29 height 11
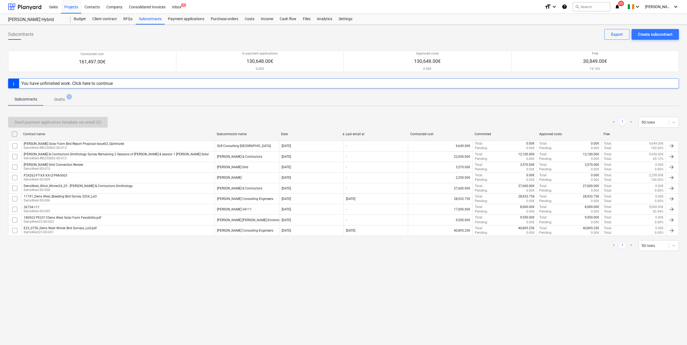
click at [65, 101] on span "Drafts 1" at bounding box center [59, 100] width 19 height 6
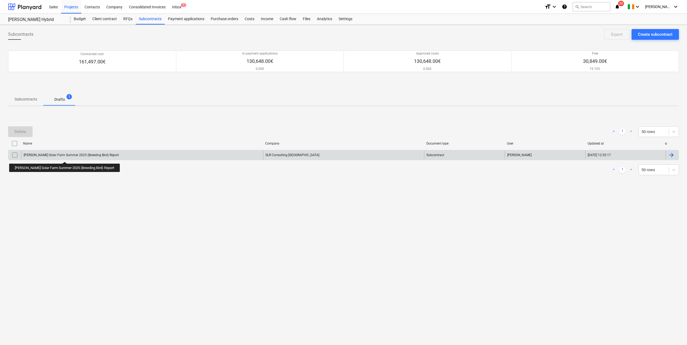
click at [61, 157] on div "[PERSON_NAME] Solar Farm Summer 2025 (Breeding Bird) Report" at bounding box center [71, 155] width 95 height 4
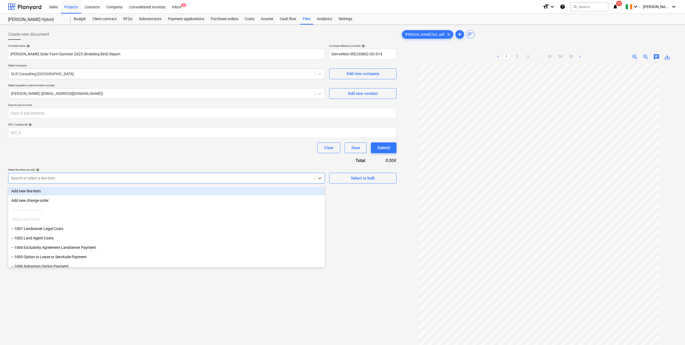
click at [49, 181] on div at bounding box center [161, 178] width 301 height 5
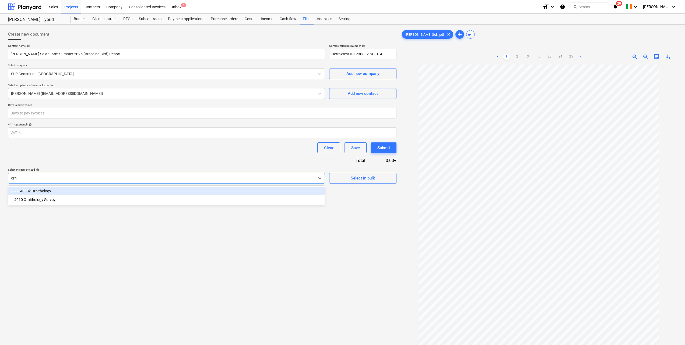
type input "orni"
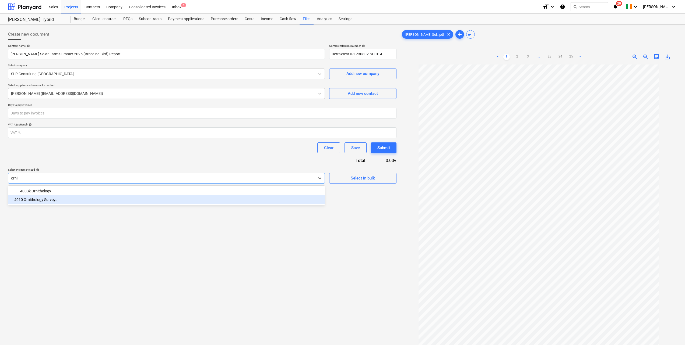
click at [48, 203] on div "-- 4010 Ornithology Surveys" at bounding box center [166, 200] width 317 height 9
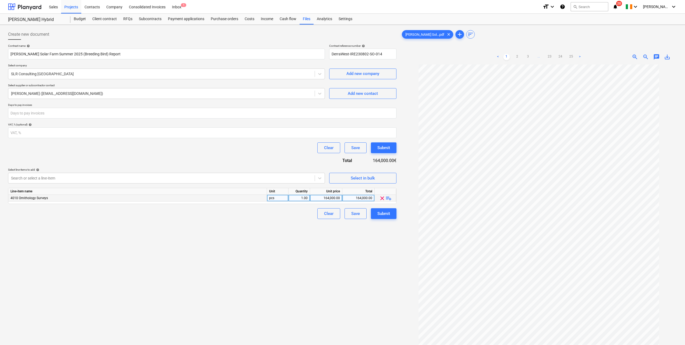
click at [387, 200] on span "playlist_add" at bounding box center [388, 198] width 6 height 6
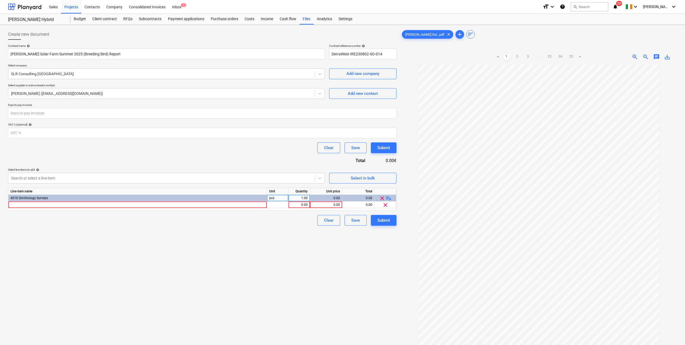
click at [387, 200] on span "playlist_add" at bounding box center [388, 198] width 6 height 6
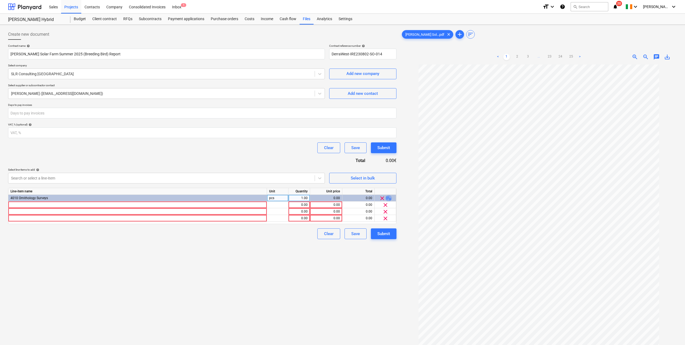
click at [387, 200] on span "playlist_add" at bounding box center [388, 198] width 6 height 6
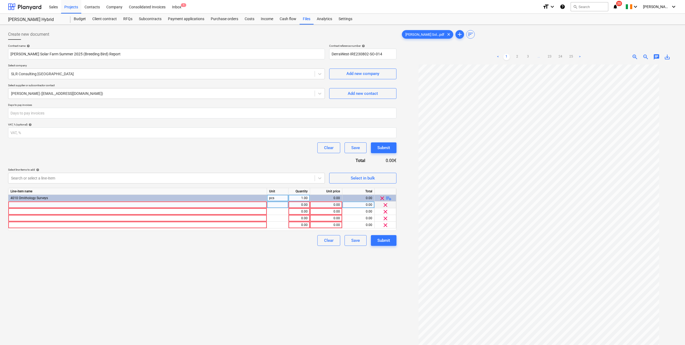
click at [46, 203] on div at bounding box center [137, 205] width 259 height 7
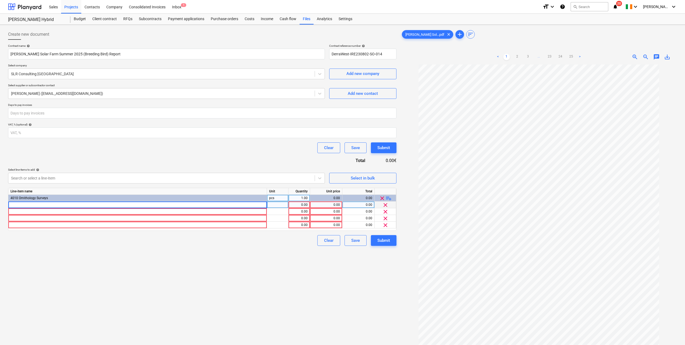
type input "Data Management & QA"
click at [39, 211] on div at bounding box center [137, 211] width 259 height 7
type input "Production of Report"
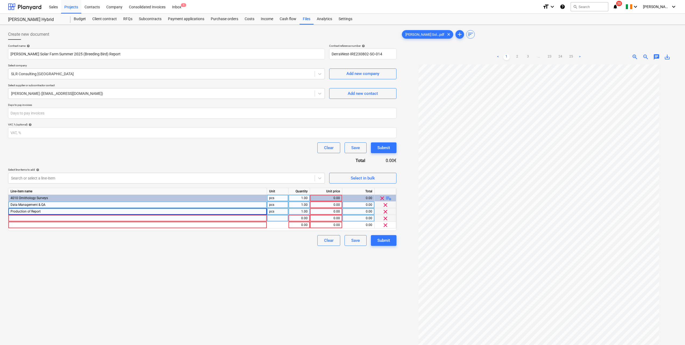
click at [40, 219] on div at bounding box center [137, 218] width 259 height 7
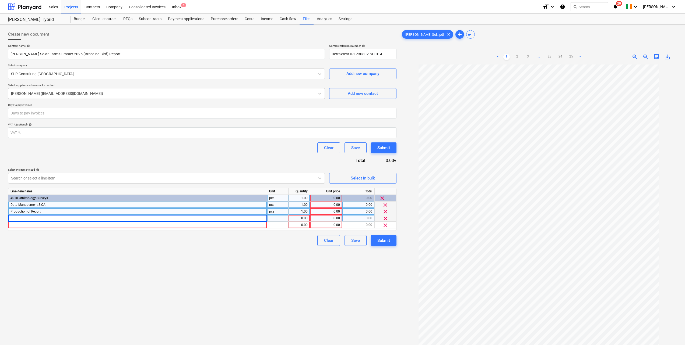
type input "GIS – Flightline Digitisation and Figure Production"
click at [35, 227] on div at bounding box center [137, 225] width 259 height 7
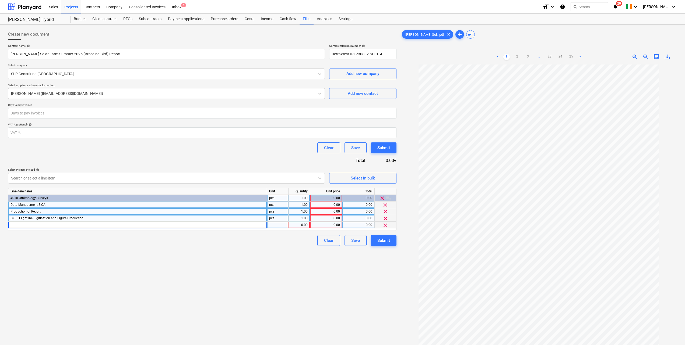
type input "Project Management"
click at [211, 161] on div "Contract name help [PERSON_NAME] Solar Farm Summer 2025 (Breeding Bird) Report …" at bounding box center [202, 145] width 388 height 202
click at [333, 204] on div "0.00" at bounding box center [326, 205] width 28 height 7
type input "2157"
click at [288, 165] on div "Contract name help [PERSON_NAME] Solar Farm Summer 2025 (Breeding Bird) Report …" at bounding box center [202, 145] width 388 height 202
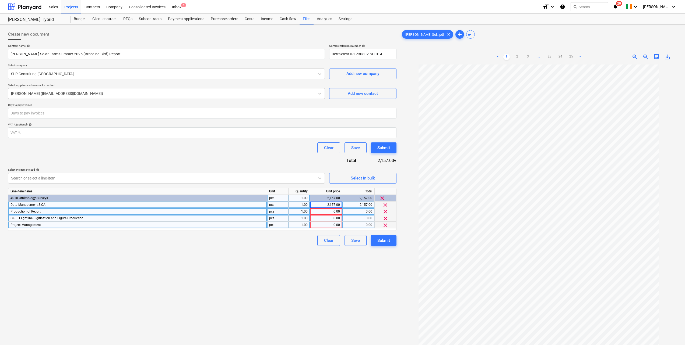
click at [335, 212] on div "0.00" at bounding box center [326, 211] width 28 height 7
type input "4123"
click at [334, 216] on div "0.00" at bounding box center [326, 218] width 28 height 7
type input "2876"
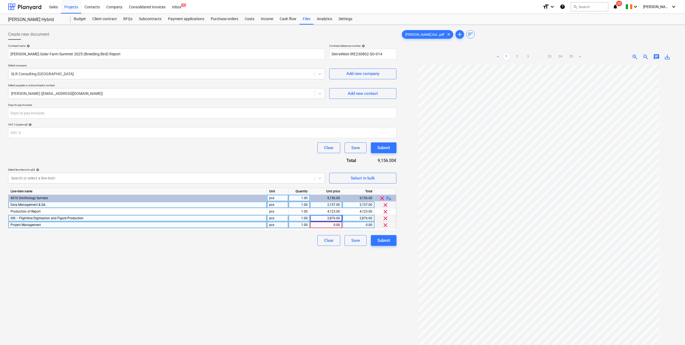
click at [338, 226] on div "0.00" at bounding box center [326, 225] width 28 height 7
type input "493"
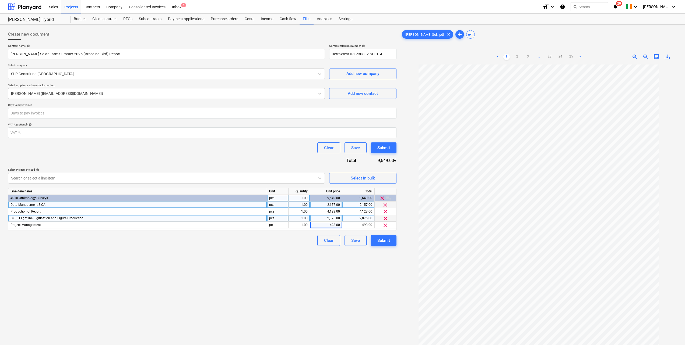
click at [250, 156] on div "Contract name help [PERSON_NAME] Solar Farm Summer 2025 (Breeding Bird) Report …" at bounding box center [202, 145] width 388 height 202
click at [269, 263] on div "Create new document Contract name help [PERSON_NAME] Solar Farm Summer 2025 (Br…" at bounding box center [202, 212] width 392 height 370
drag, startPoint x: 384, startPoint y: 52, endPoint x: 334, endPoint y: 53, distance: 49.8
click at [329, 53] on input "DerraWest-IRE230802-SO-014" at bounding box center [362, 54] width 67 height 11
click at [390, 241] on button "Submit" at bounding box center [384, 240] width 26 height 11
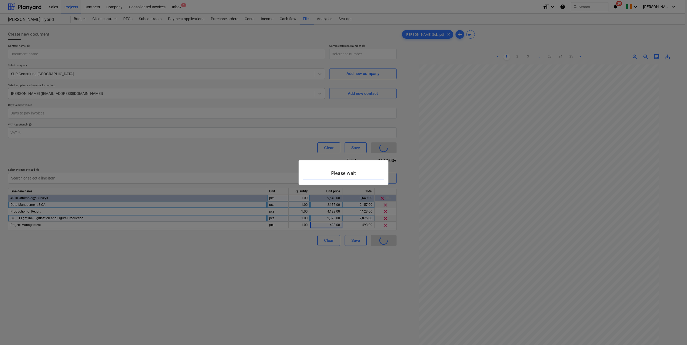
type input "DerraWest-IRE230802-SO-014"
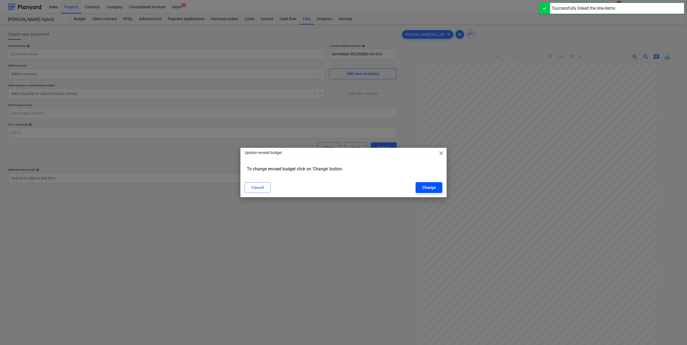
click at [426, 188] on div "Change" at bounding box center [429, 187] width 14 height 7
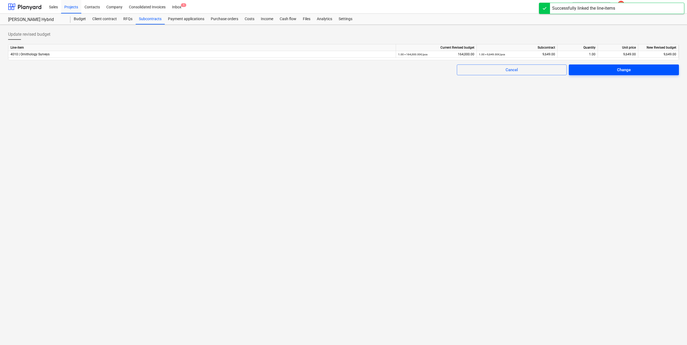
click at [628, 70] on div "Change" at bounding box center [624, 69] width 14 height 7
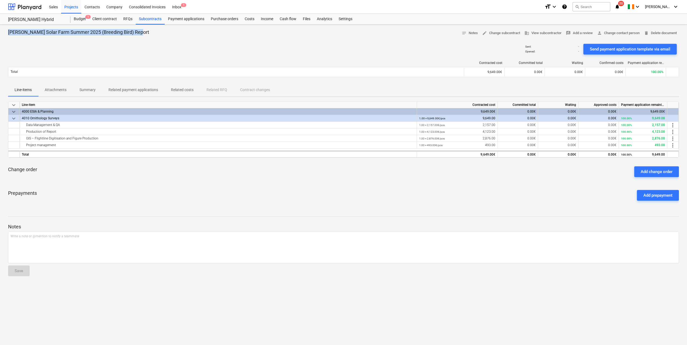
drag, startPoint x: 8, startPoint y: 31, endPoint x: 137, endPoint y: 31, distance: 129.1
click at [137, 31] on div "[PERSON_NAME] Solar Farm Summer 2025 (Breeding Bird) Report notes Notes edit Ch…" at bounding box center [343, 33] width 670 height 8
drag, startPoint x: 137, startPoint y: 31, endPoint x: 120, endPoint y: 31, distance: 17.5
click at [84, 92] on p "Summary" at bounding box center [87, 90] width 16 height 6
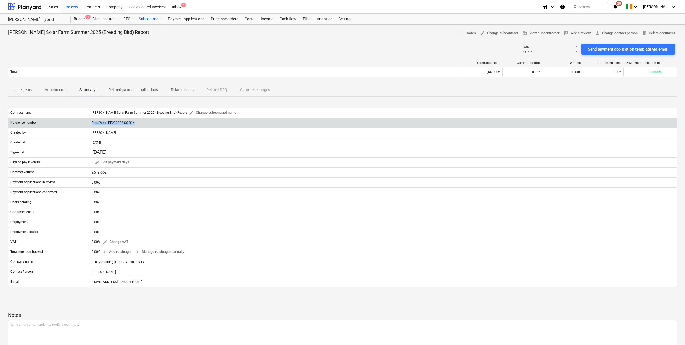
drag, startPoint x: 135, startPoint y: 123, endPoint x: 92, endPoint y: 122, distance: 42.5
click at [92, 122] on div "DerraWest-IRE230802-SO-014" at bounding box center [382, 123] width 587 height 9
copy div "DerraWest-IRE230802-SO-014"
